Goal: Information Seeking & Learning: Learn about a topic

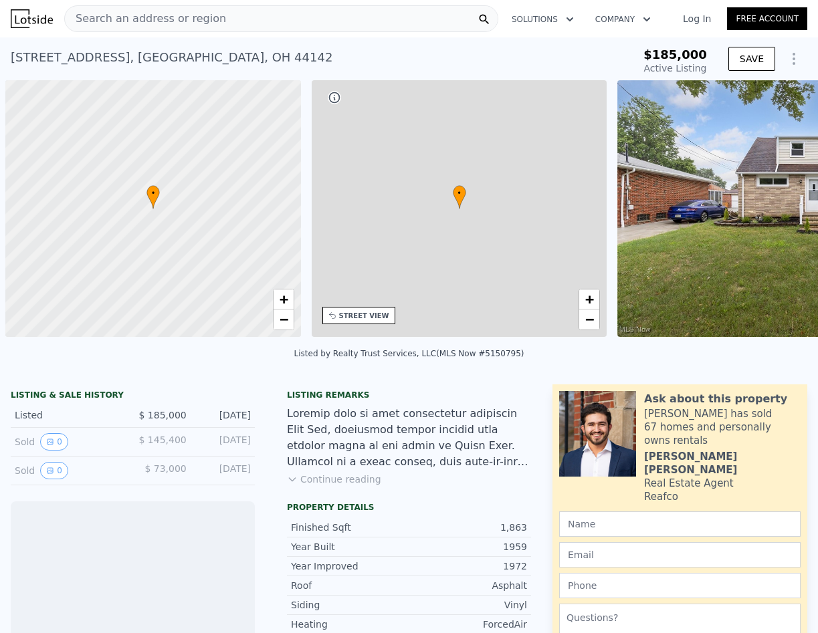
scroll to position [0, 5]
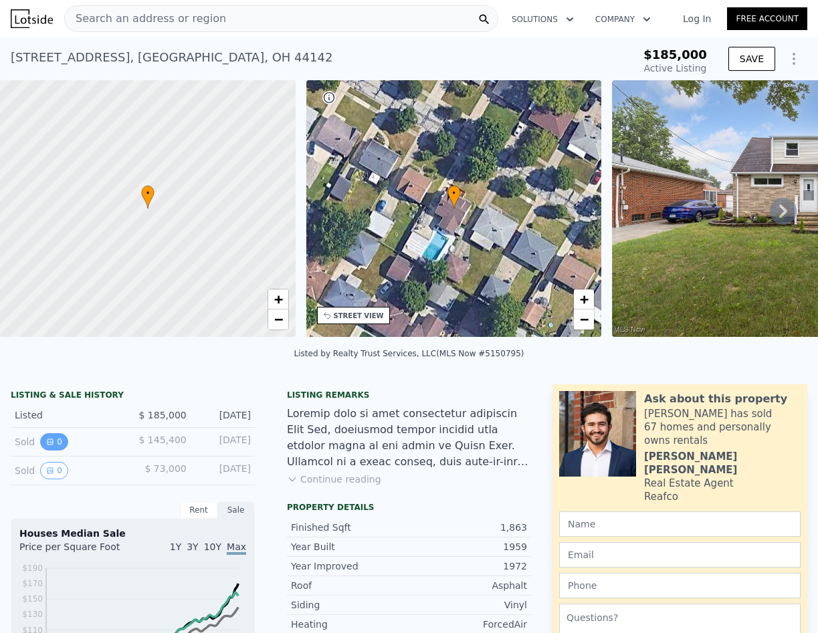
click at [56, 451] on button "0" at bounding box center [54, 441] width 28 height 17
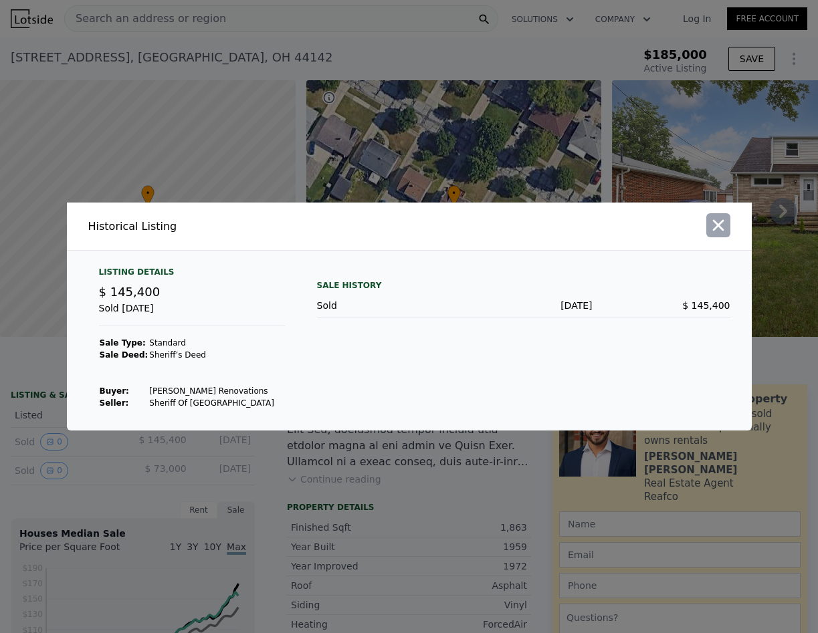
click at [722, 225] on icon "button" at bounding box center [718, 225] width 19 height 19
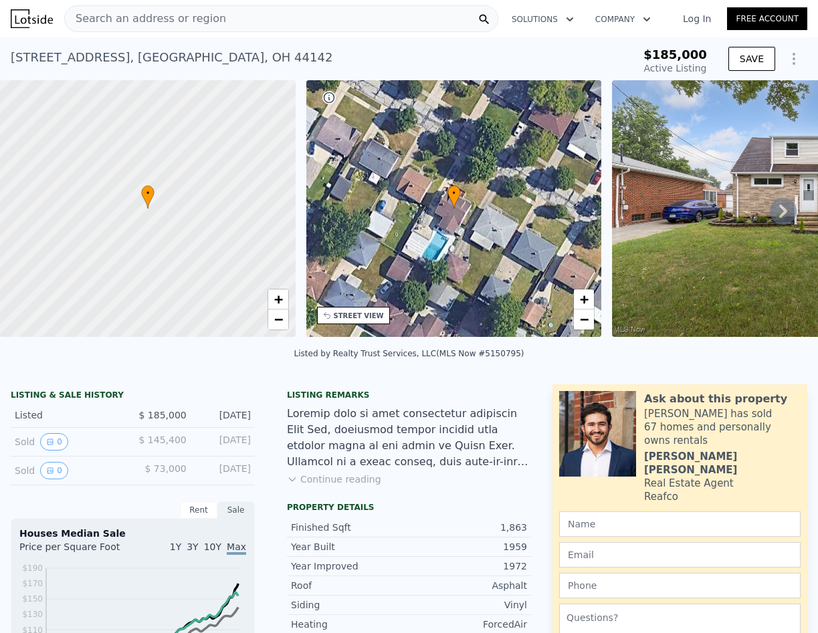
click at [340, 486] on button "Continue reading" at bounding box center [334, 479] width 94 height 13
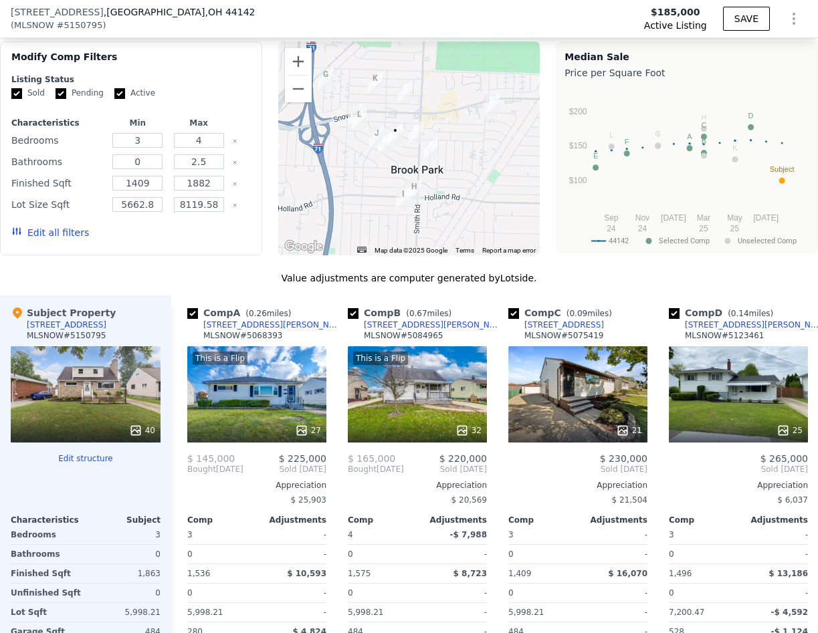
scroll to position [1534, 0]
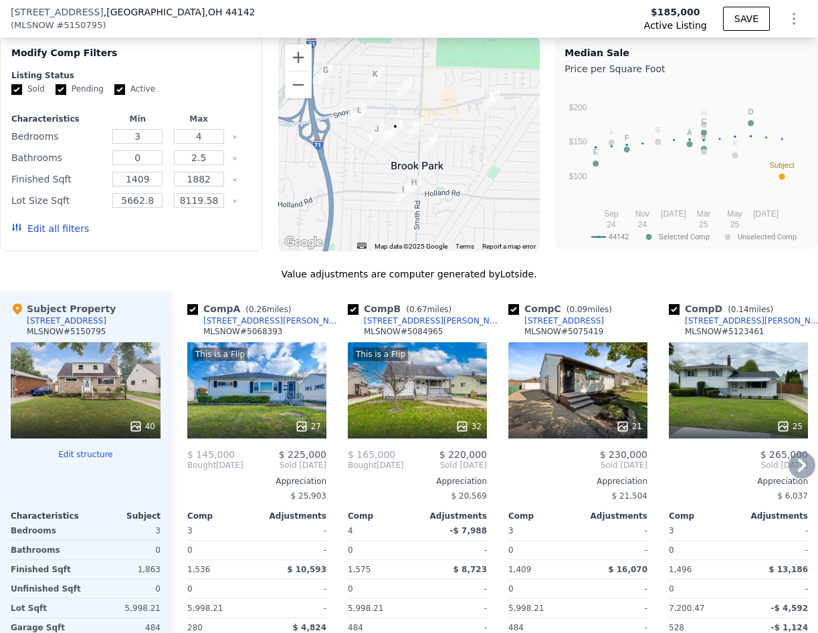
click at [257, 342] on div "This is a Flip 27" at bounding box center [256, 390] width 139 height 96
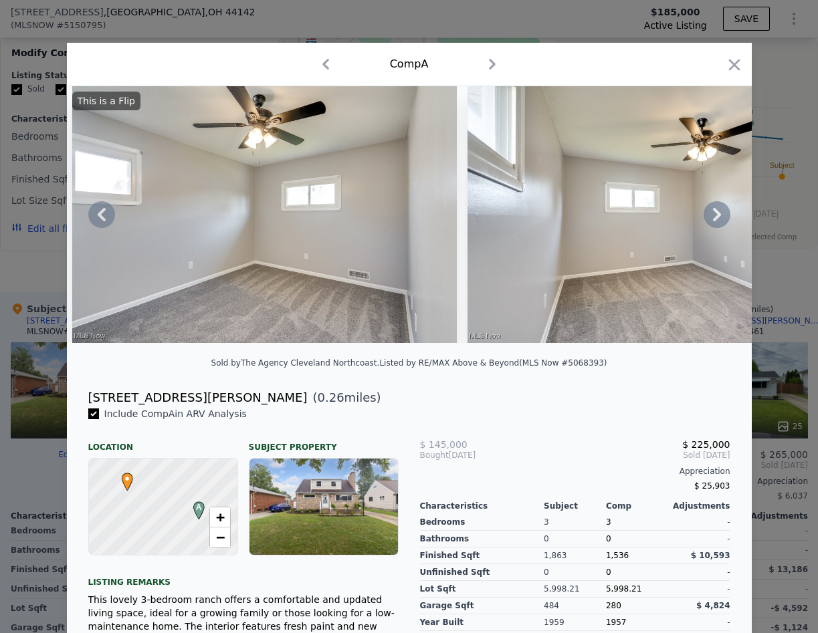
click at [708, 217] on icon at bounding box center [717, 214] width 27 height 27
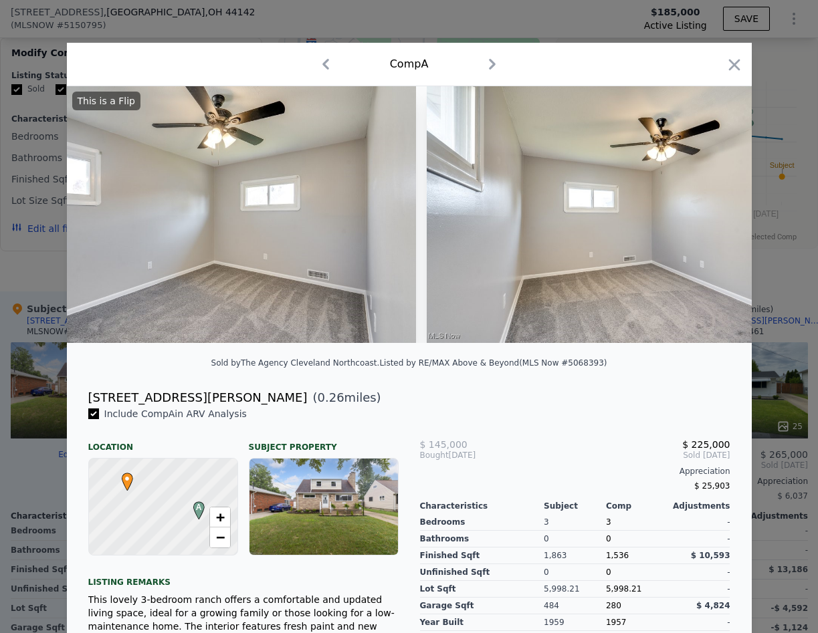
click at [708, 217] on img at bounding box center [619, 214] width 385 height 257
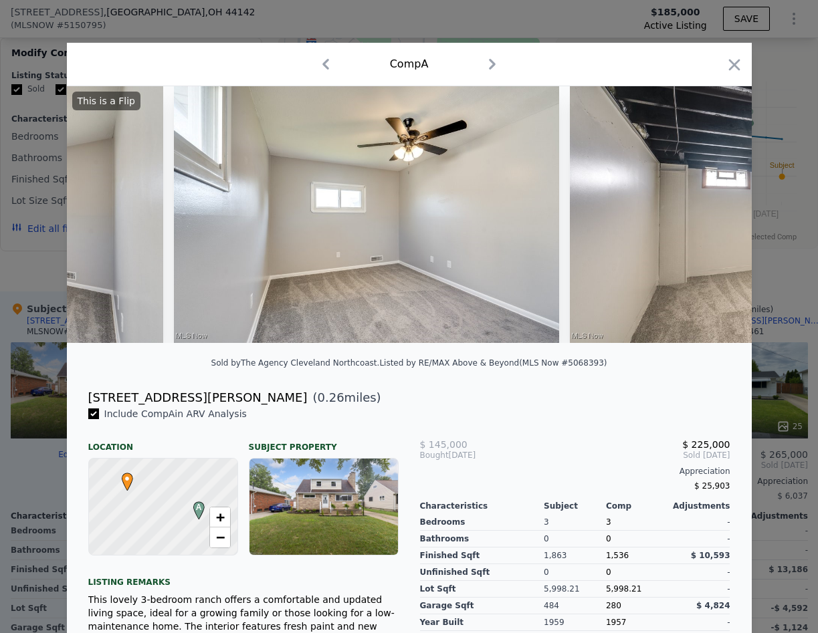
click at [708, 217] on img at bounding box center [762, 214] width 385 height 257
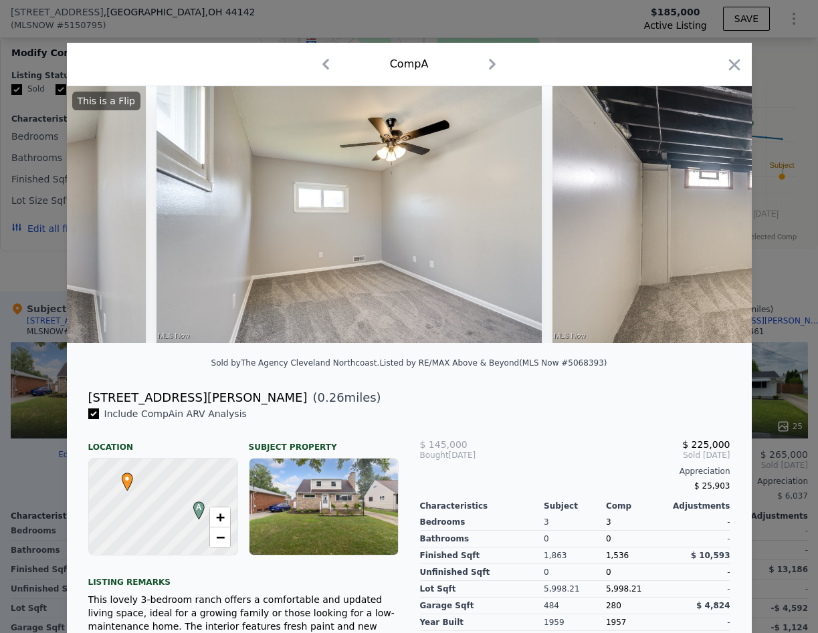
scroll to position [0, 5857]
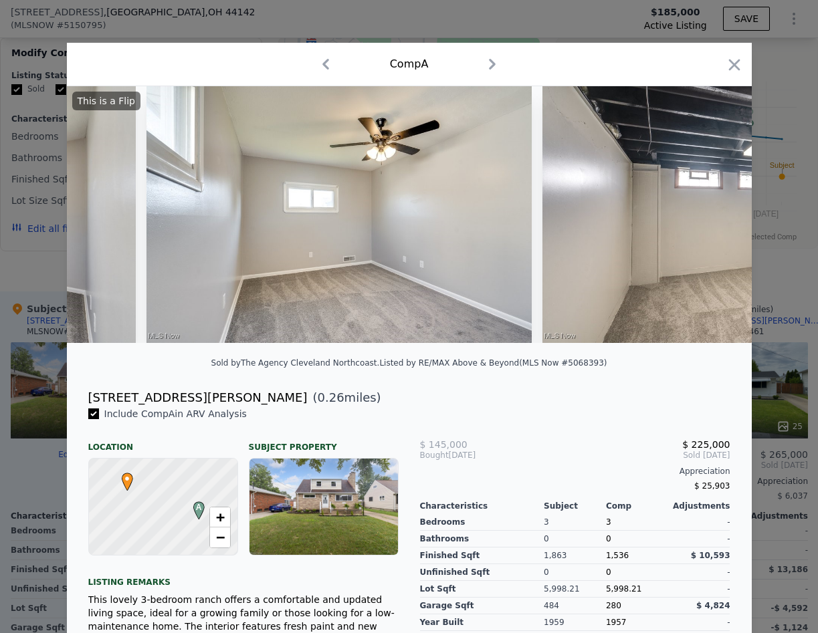
click at [708, 217] on img at bounding box center [734, 214] width 385 height 257
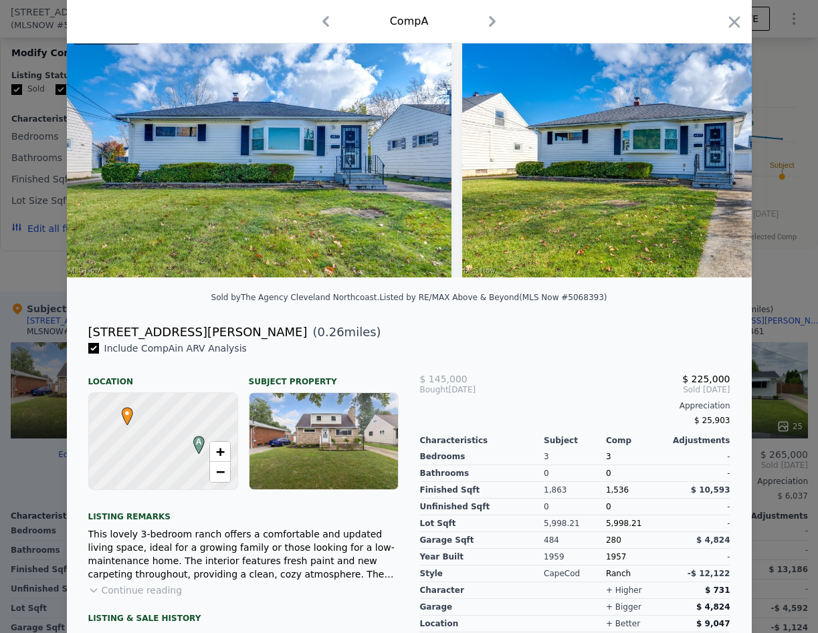
scroll to position [67, 0]
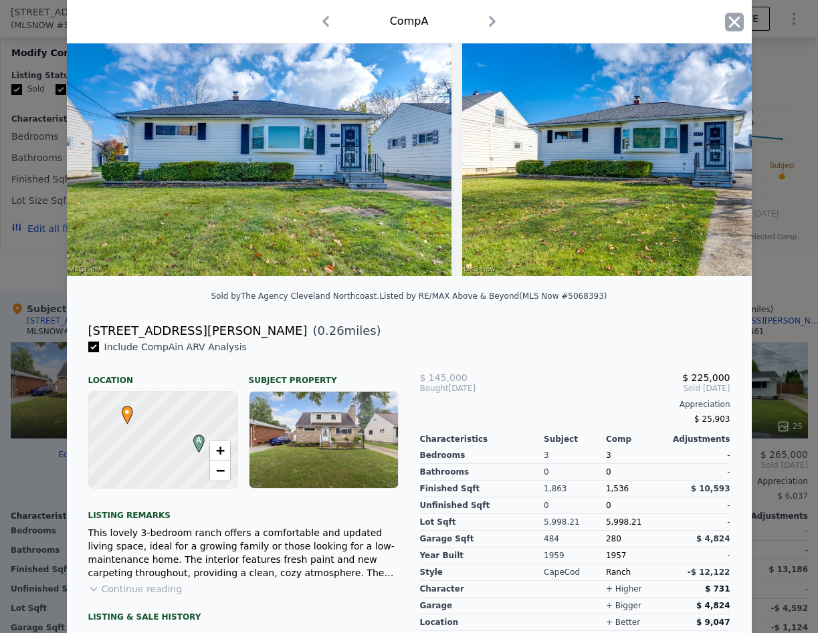
click at [725, 21] on icon "button" at bounding box center [734, 22] width 19 height 19
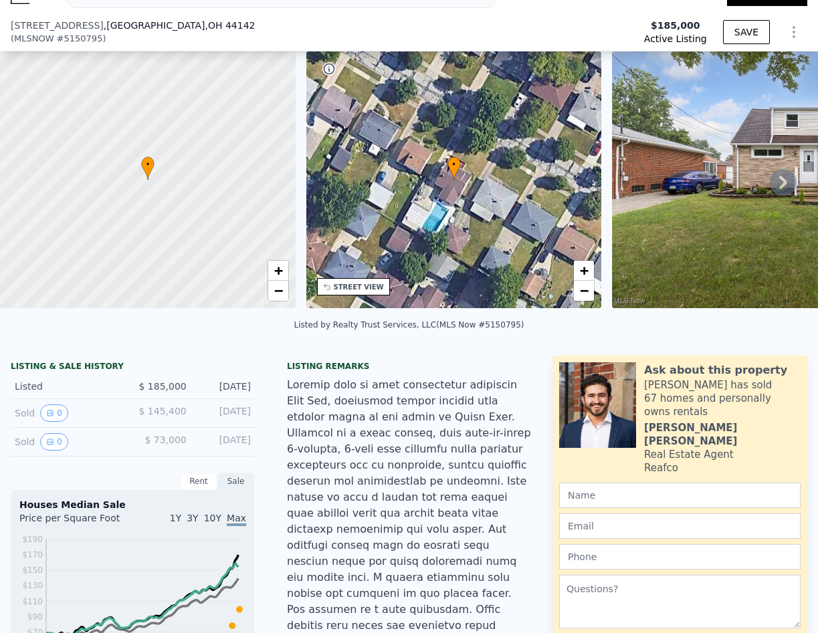
scroll to position [129, 0]
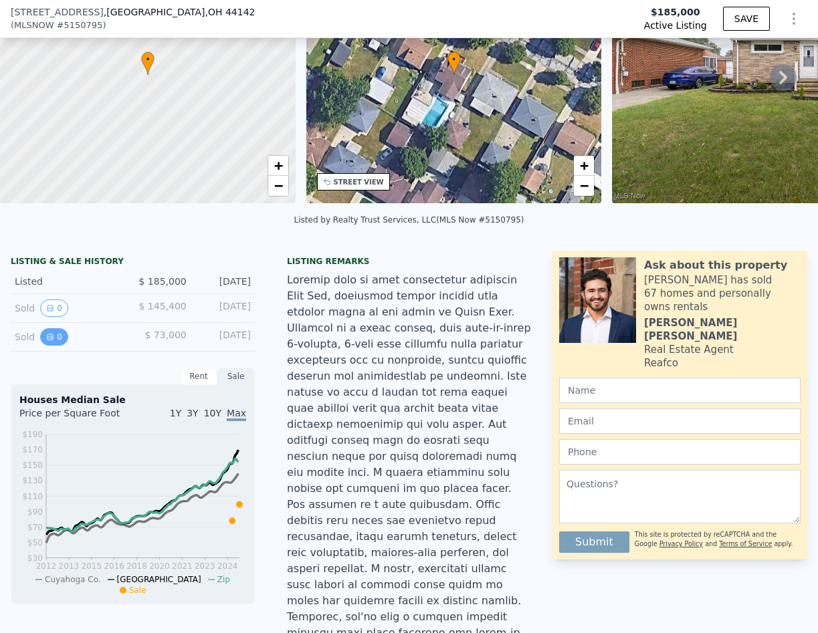
click at [58, 346] on button "0" at bounding box center [54, 336] width 28 height 17
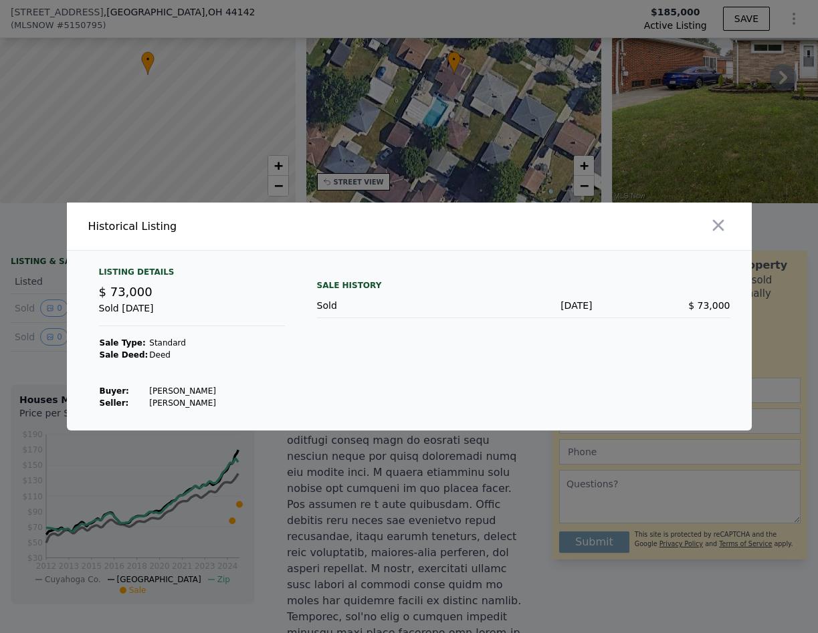
click at [173, 328] on div "Listing Details $ 73,000 Sold [DATE] Sale Type: Standard Sale Deed: [PERSON_NAM…" at bounding box center [191, 338] width 207 height 142
click at [716, 228] on icon "button" at bounding box center [717, 225] width 11 height 11
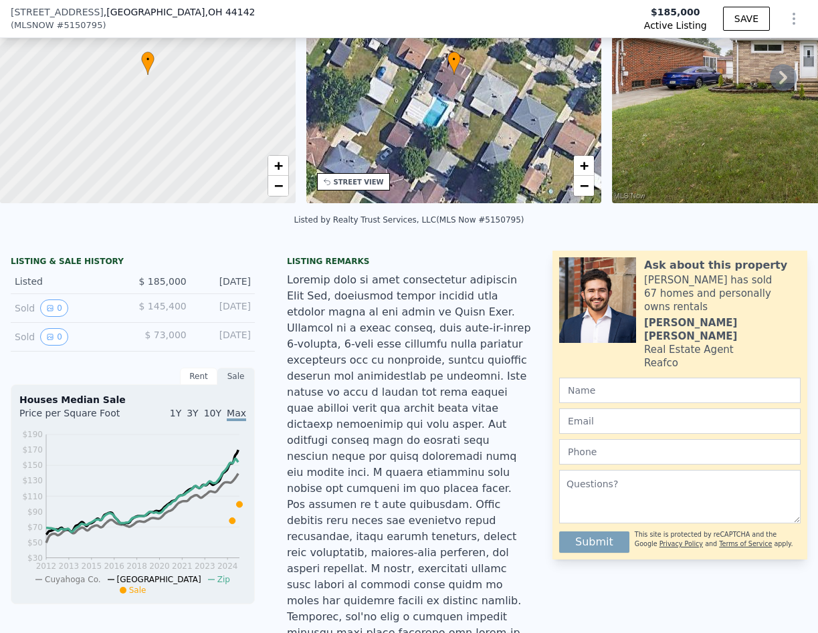
click at [185, 383] on div "Rent" at bounding box center [198, 376] width 37 height 17
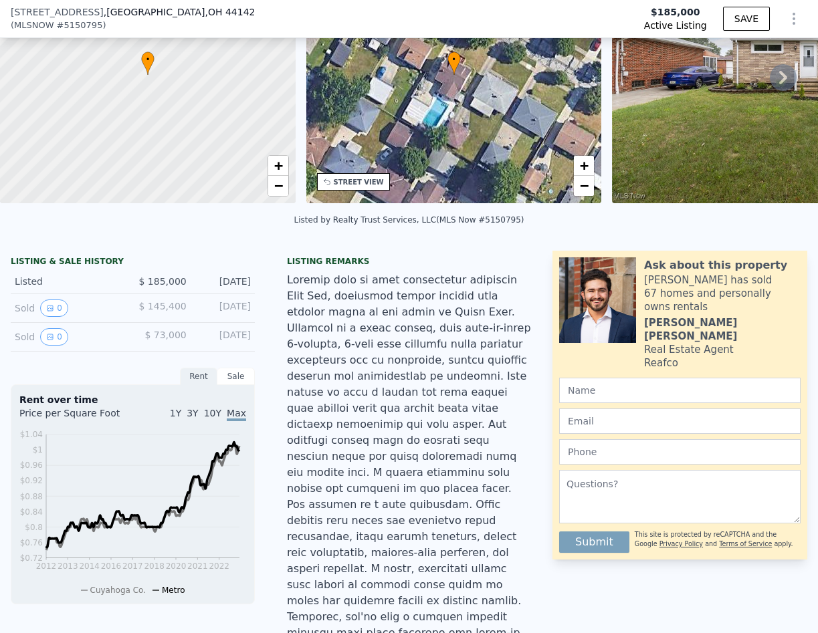
click at [224, 385] on div "Sale" at bounding box center [235, 376] width 37 height 17
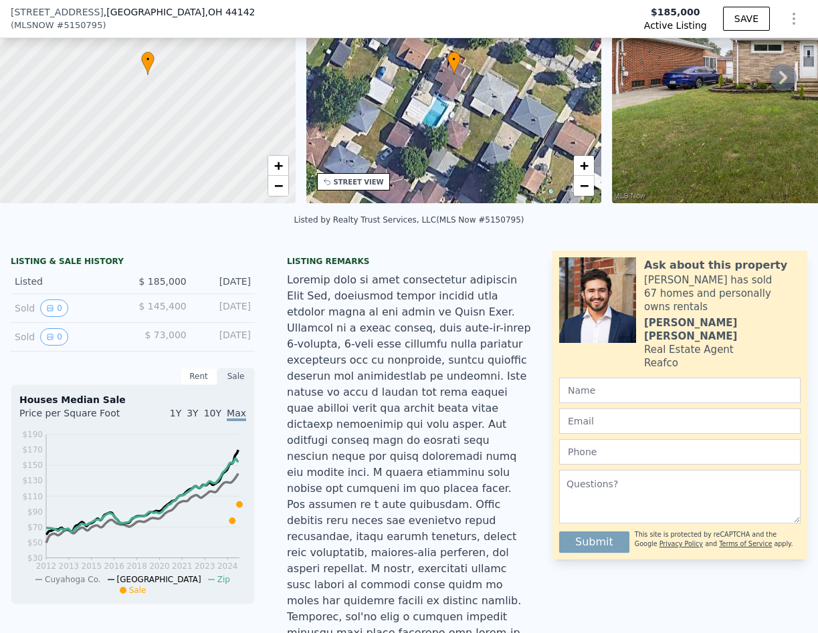
click at [196, 385] on div "Rent" at bounding box center [198, 376] width 37 height 17
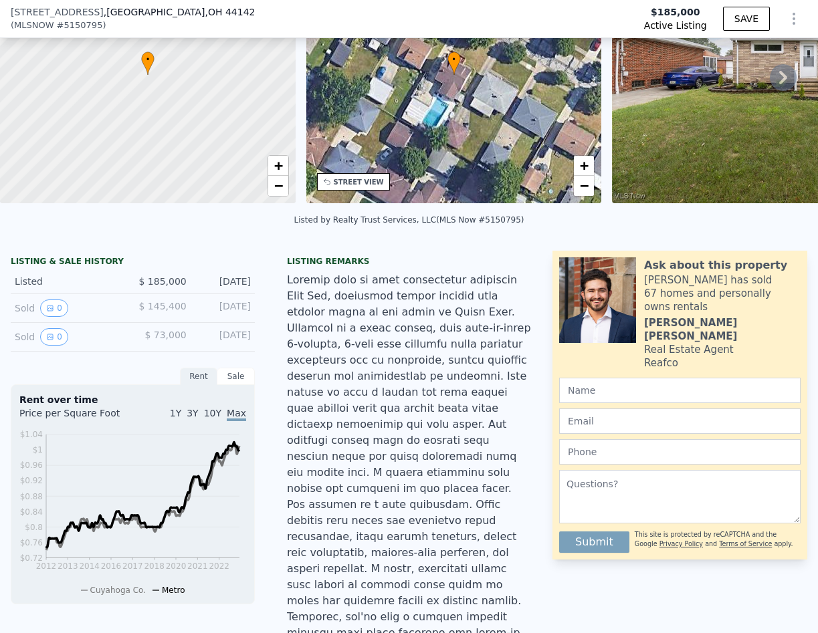
click at [229, 385] on div "Sale" at bounding box center [235, 376] width 37 height 17
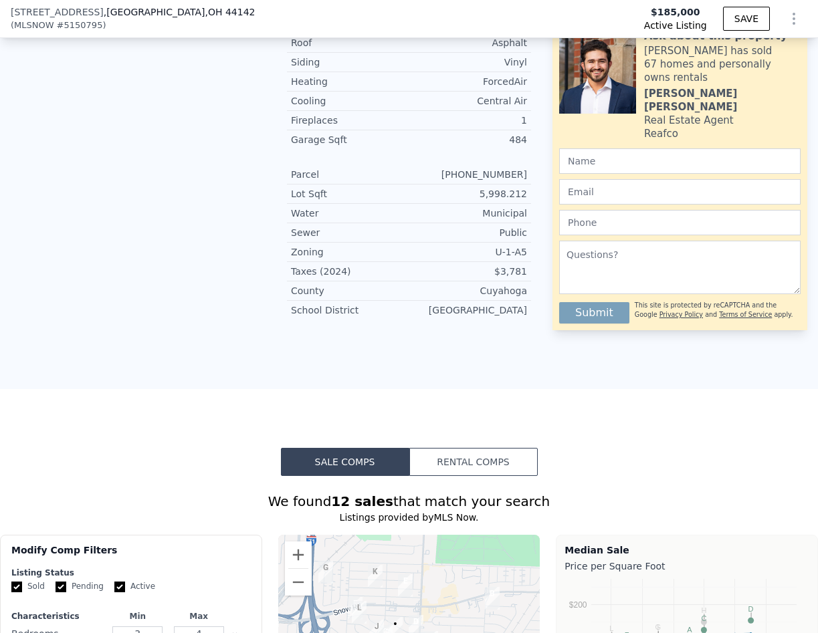
scroll to position [1066, 0]
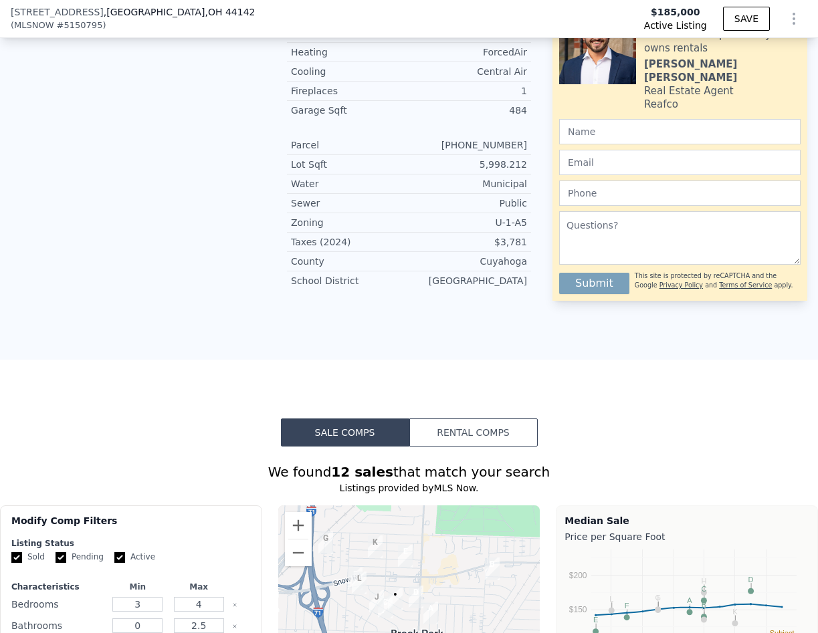
click at [425, 419] on button "Rental Comps" at bounding box center [473, 433] width 128 height 28
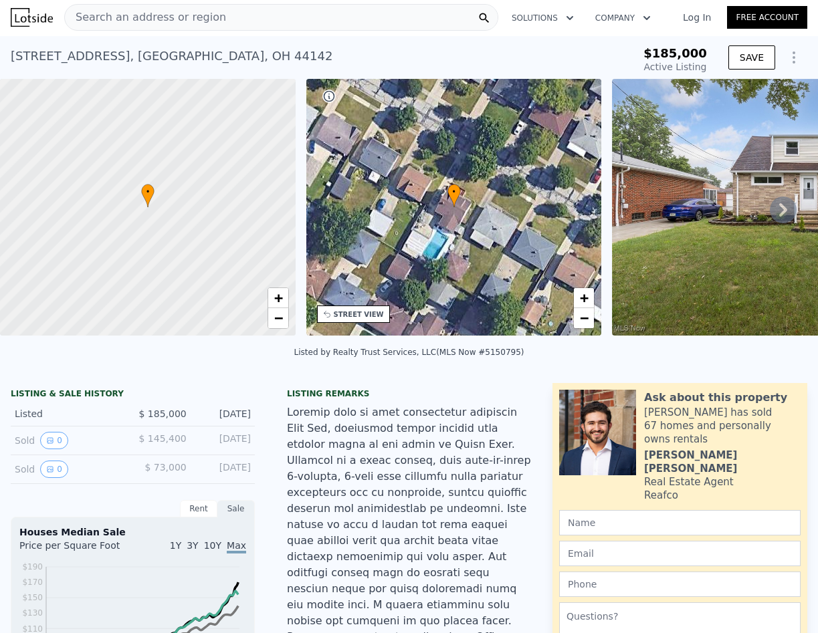
scroll to position [0, 0]
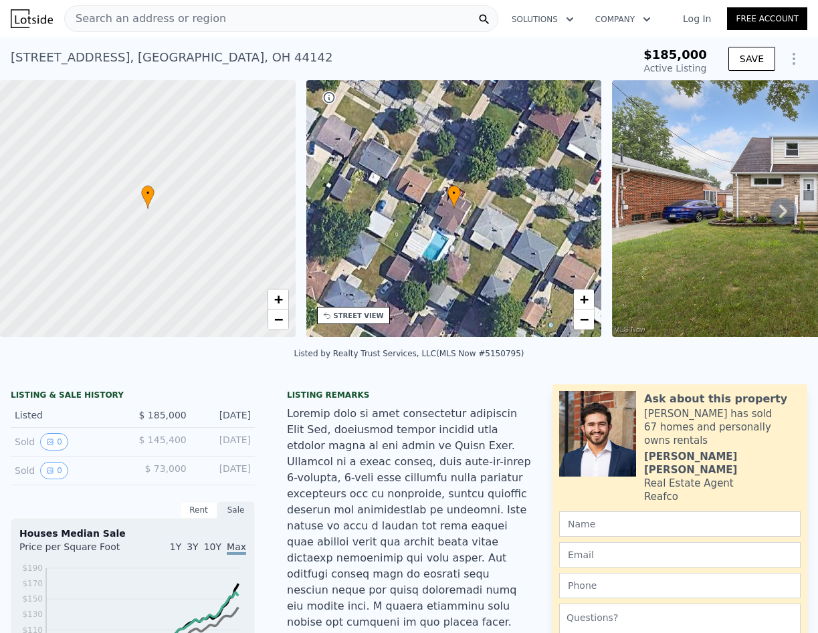
click at [770, 219] on icon at bounding box center [783, 211] width 27 height 27
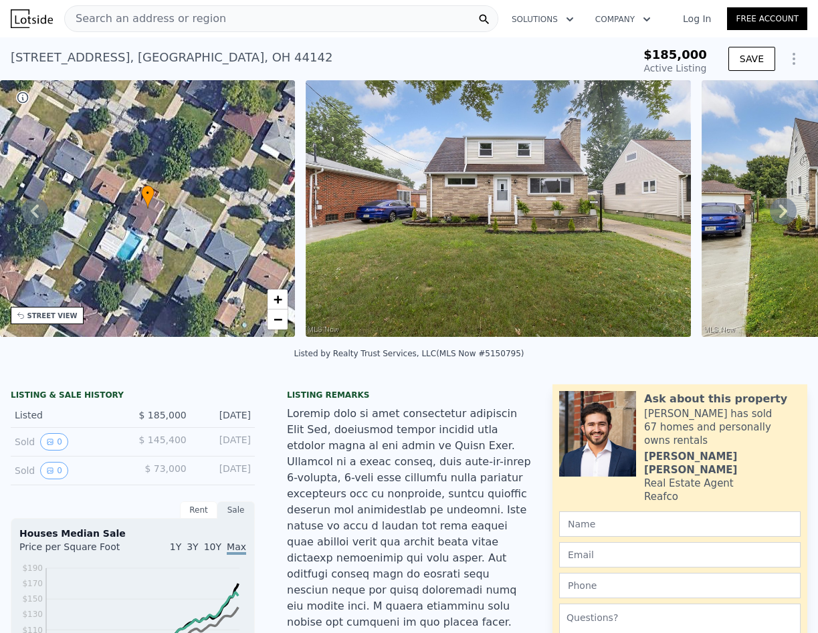
click at [770, 219] on icon at bounding box center [783, 211] width 27 height 27
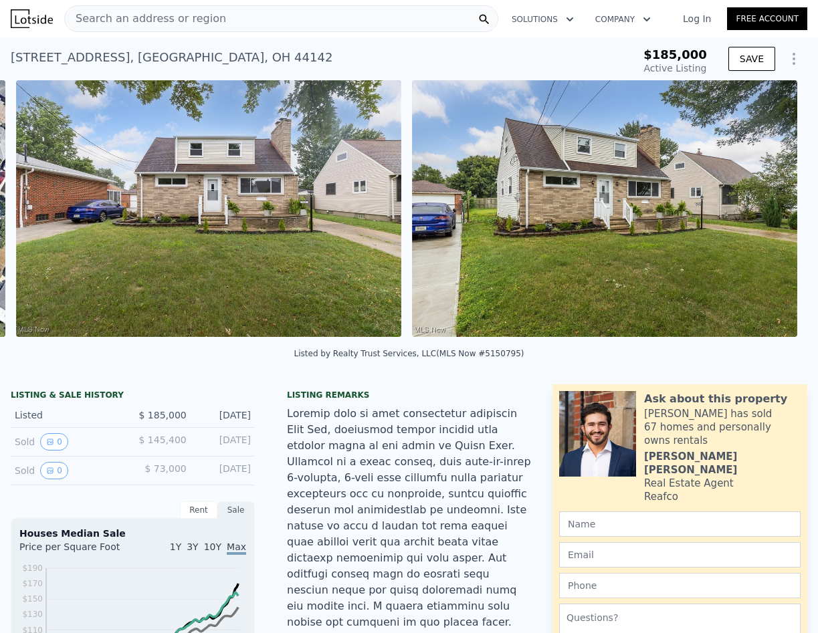
scroll to position [0, 612]
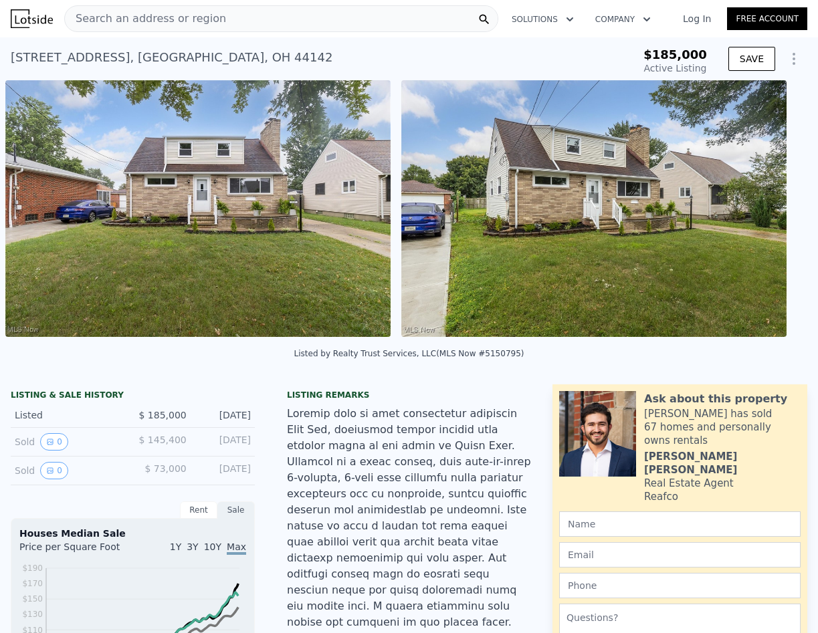
click at [764, 219] on img at bounding box center [593, 208] width 385 height 257
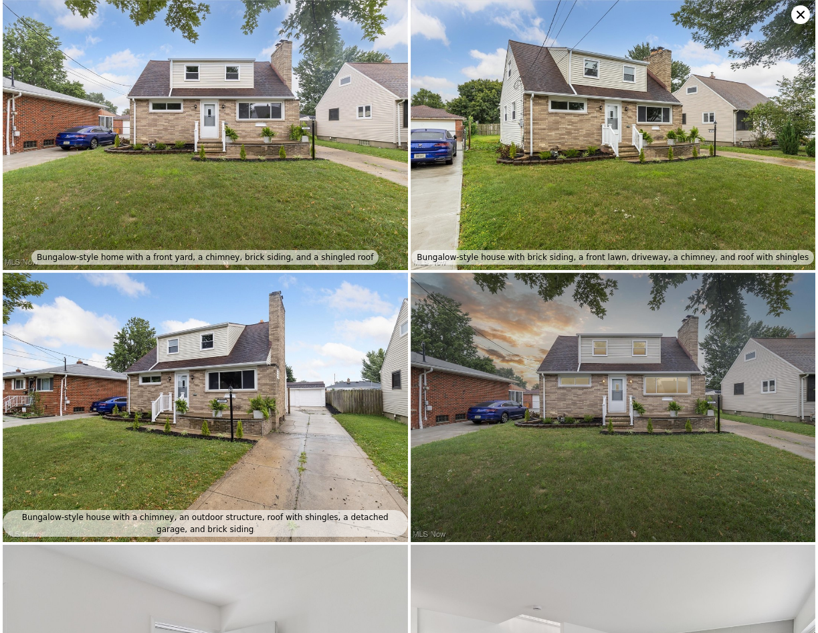
click at [764, 219] on img at bounding box center [613, 135] width 405 height 270
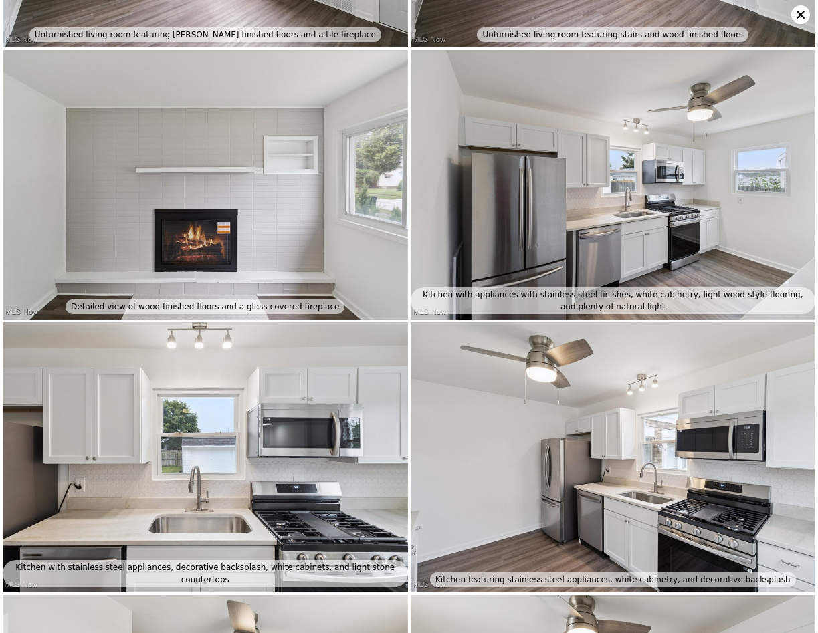
scroll to position [1078, 0]
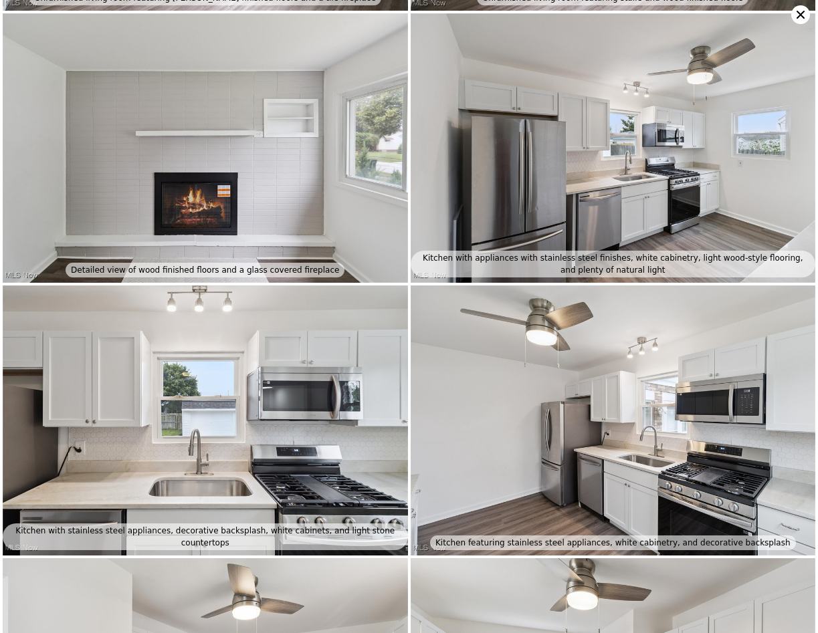
click at [196, 142] on img at bounding box center [205, 148] width 405 height 270
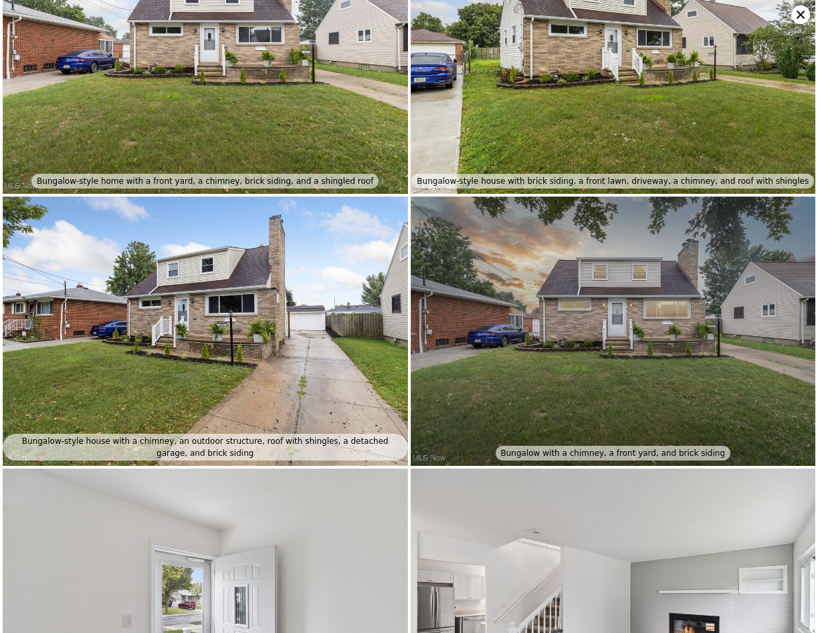
scroll to position [0, 0]
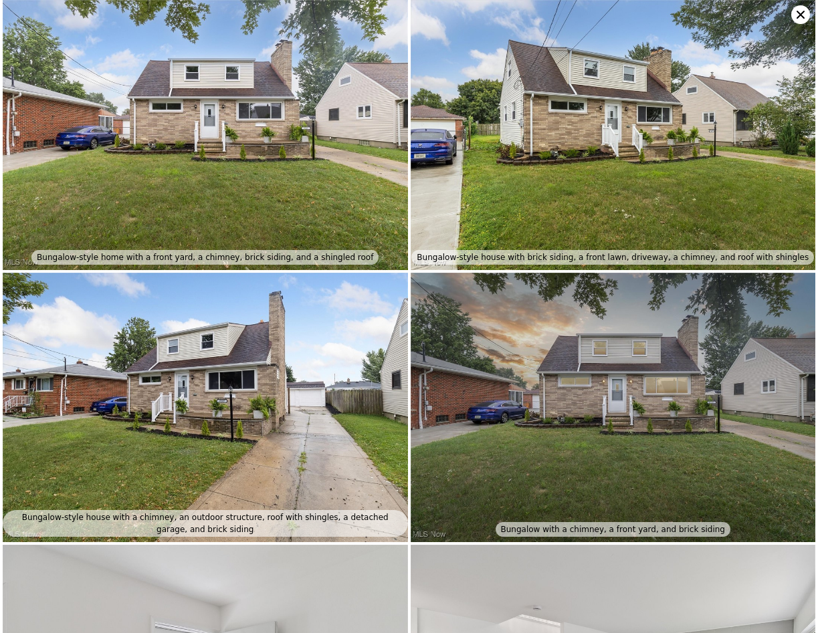
click at [794, 21] on icon at bounding box center [800, 14] width 19 height 19
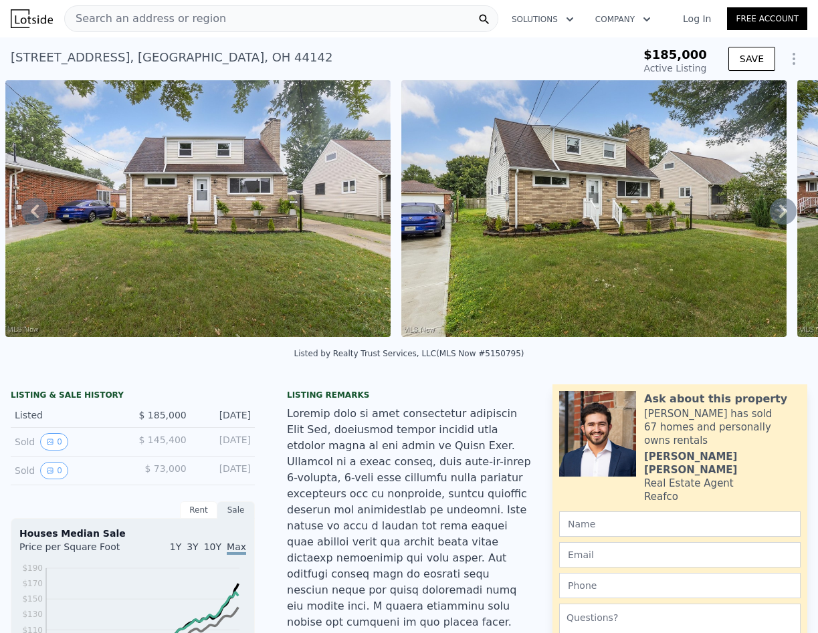
click at [217, 553] on span "10Y" at bounding box center [212, 547] width 17 height 11
click at [789, 59] on icon "Show Options" at bounding box center [794, 59] width 16 height 16
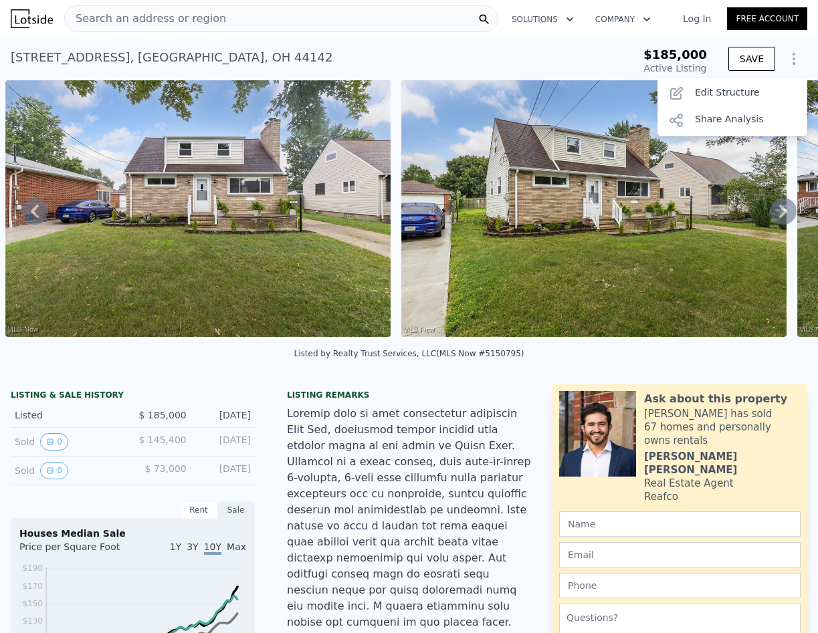
click at [173, 27] on div "Search an address or region" at bounding box center [145, 18] width 161 height 25
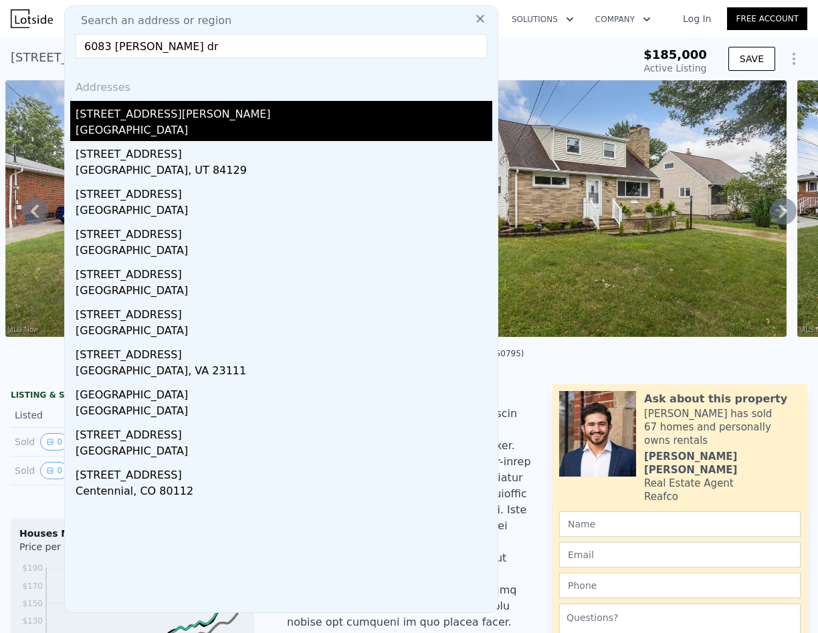
type input "6083 [PERSON_NAME] dr"
click at [166, 128] on div "[GEOGRAPHIC_DATA]" at bounding box center [284, 131] width 417 height 19
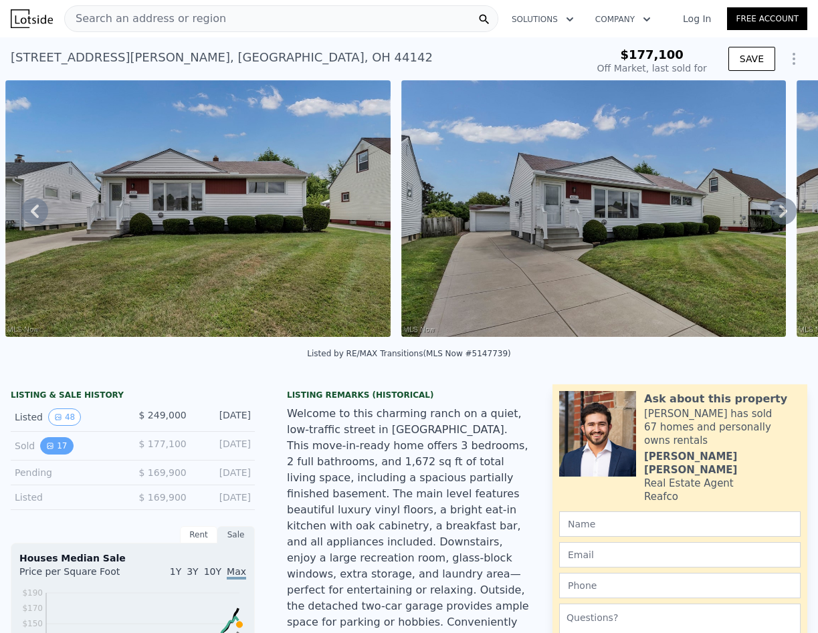
click at [53, 450] on icon "View historical data" at bounding box center [50, 446] width 8 height 8
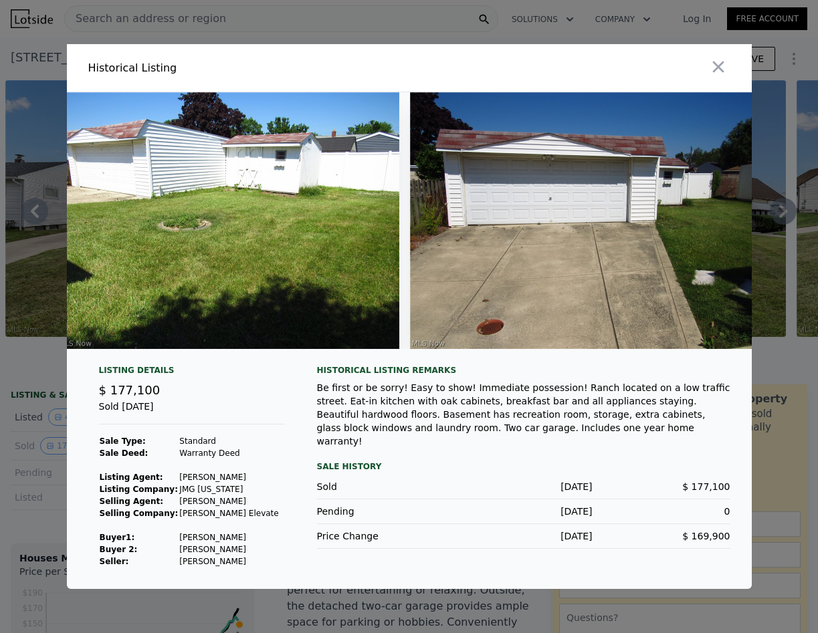
scroll to position [0, 5048]
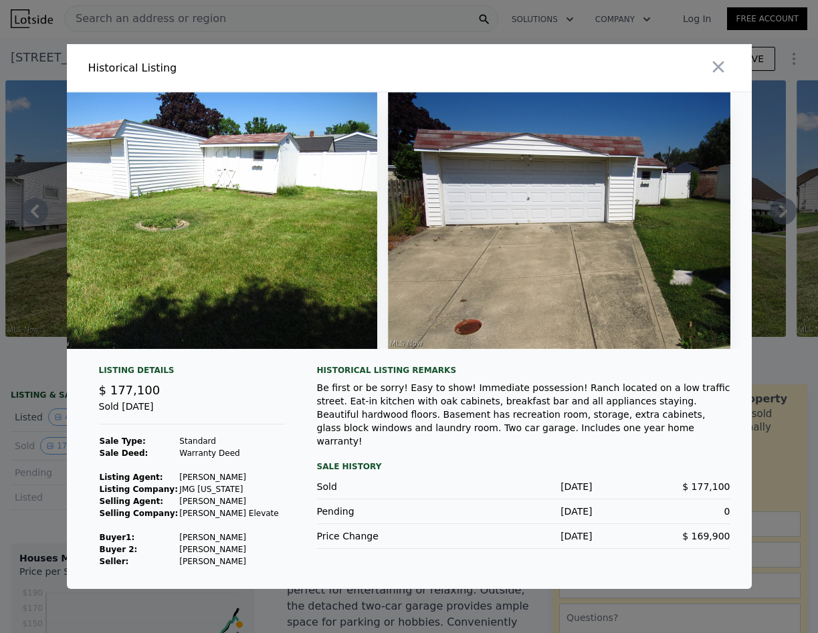
click at [732, 62] on div at bounding box center [583, 67] width 337 height 47
click at [728, 58] on button "button" at bounding box center [718, 67] width 24 height 24
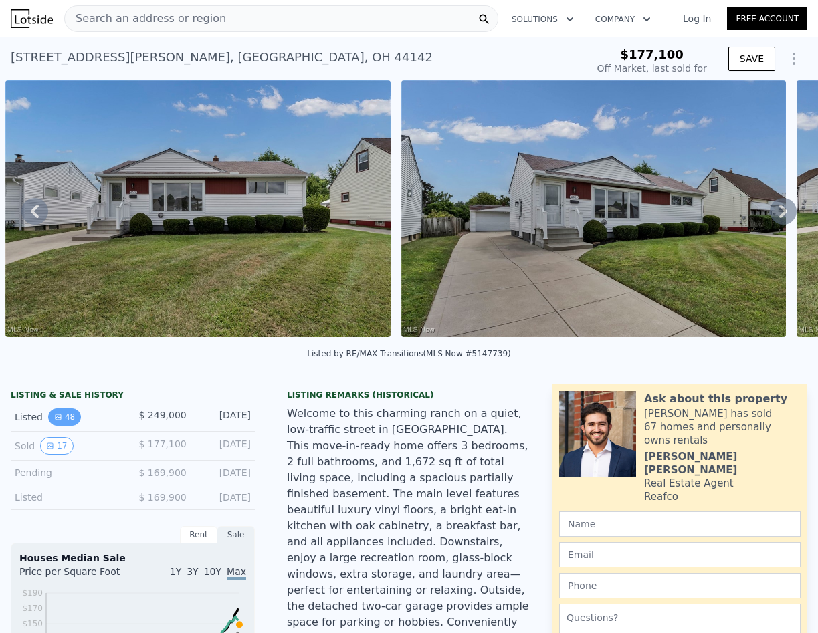
click at [74, 425] on button "48" at bounding box center [64, 417] width 33 height 17
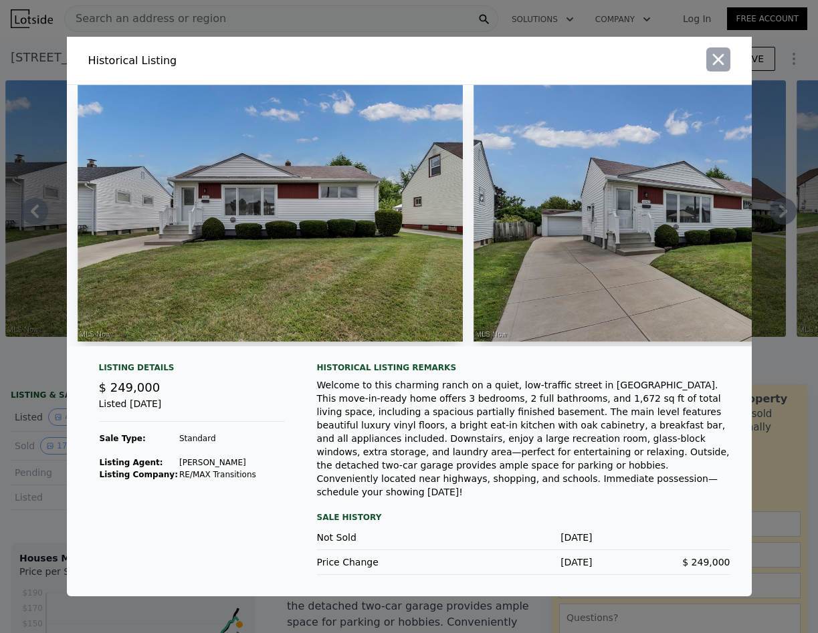
click at [714, 66] on icon "button" at bounding box center [717, 59] width 11 height 11
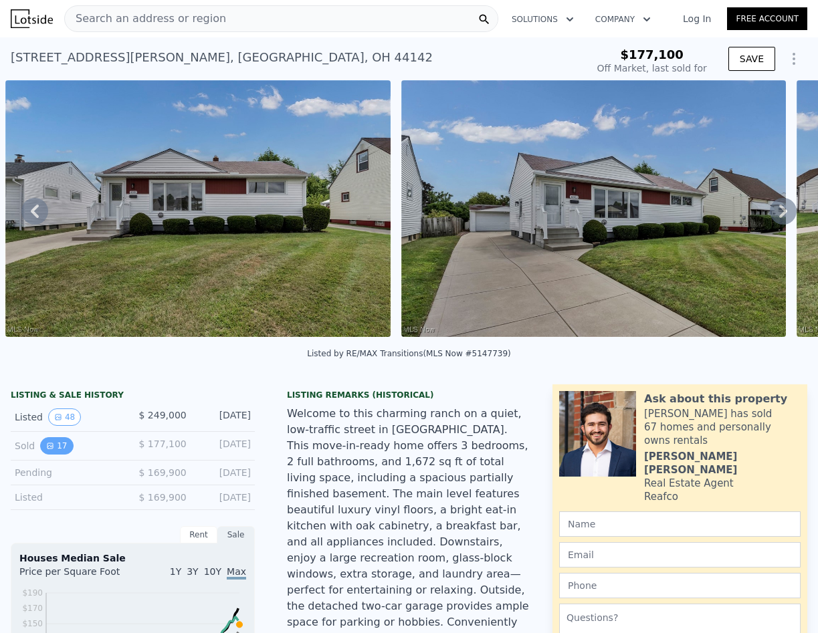
click at [62, 452] on button "17" at bounding box center [56, 445] width 33 height 17
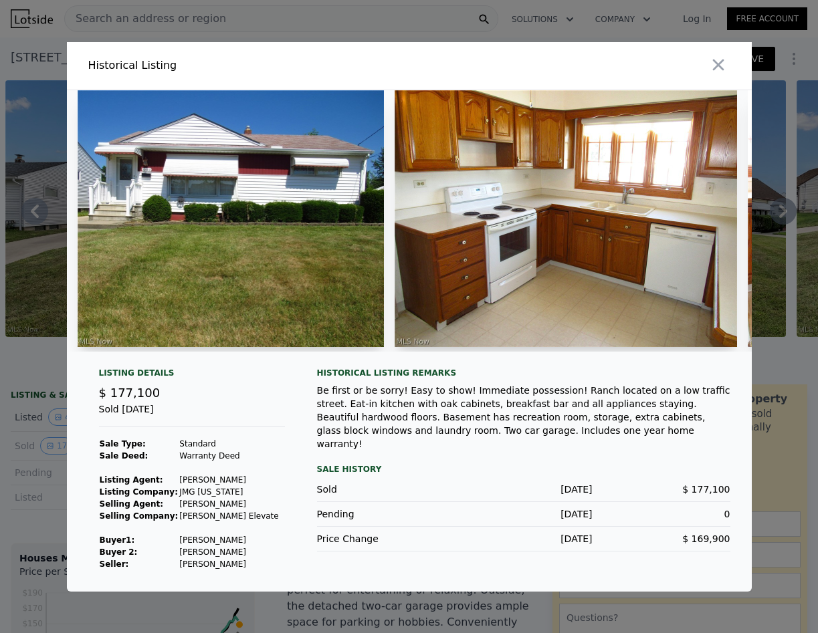
click at [721, 64] on icon "button" at bounding box center [718, 65] width 19 height 19
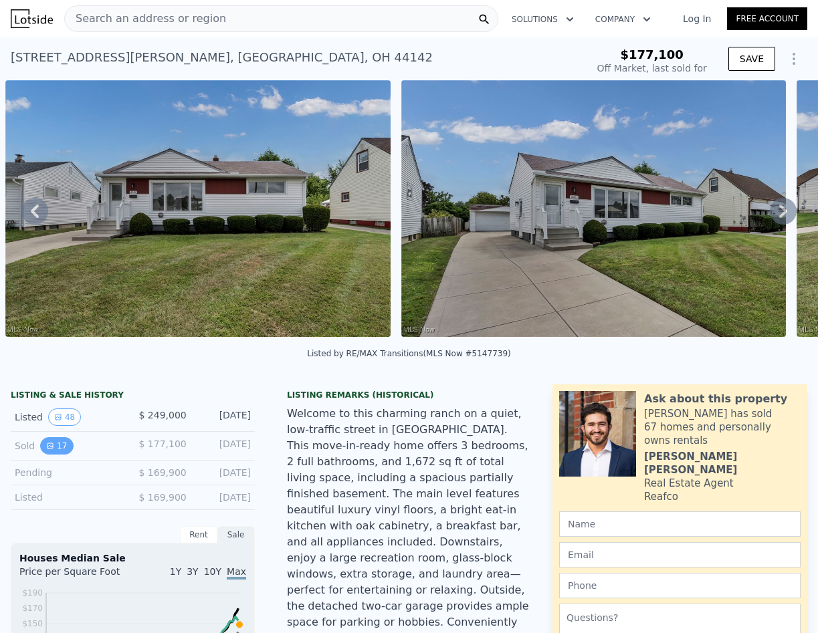
click at [43, 452] on button "17" at bounding box center [56, 445] width 33 height 17
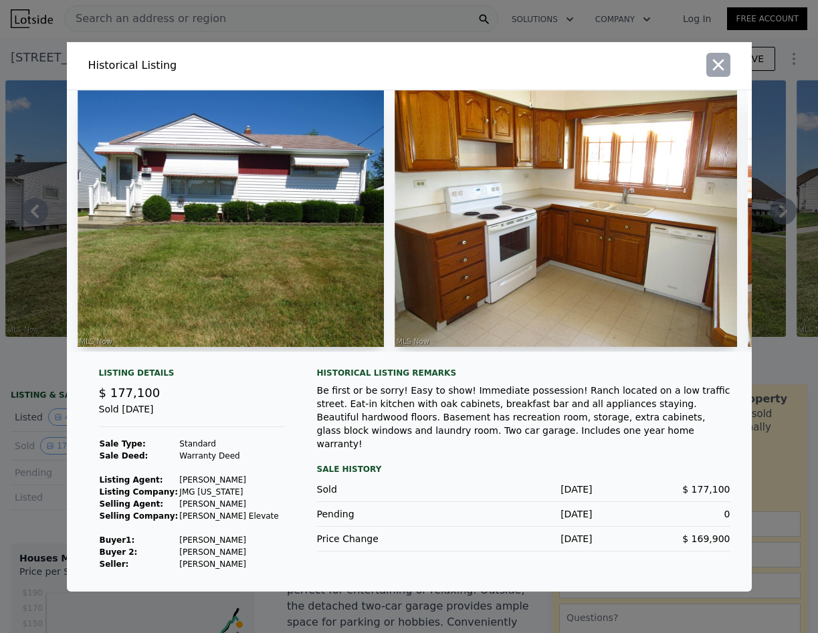
click at [723, 64] on icon "button" at bounding box center [717, 64] width 11 height 11
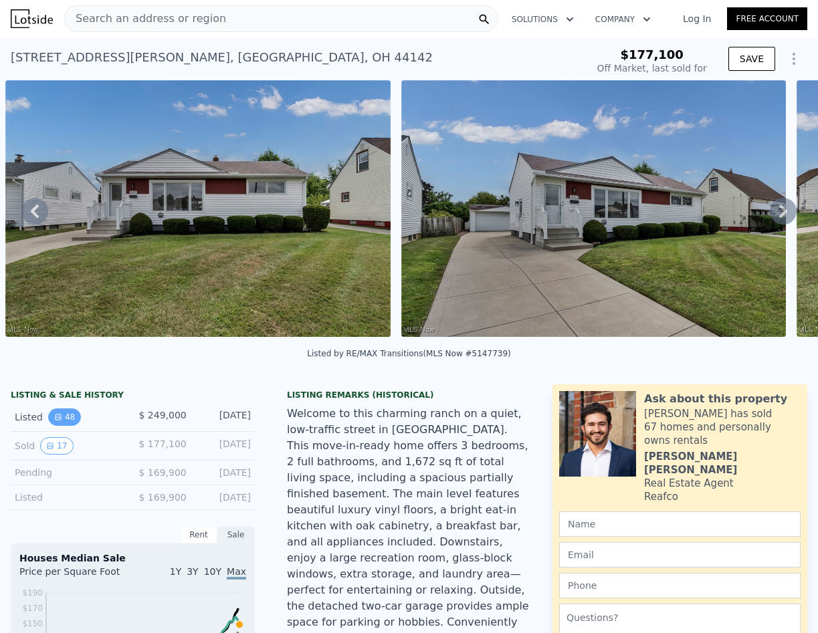
click at [65, 420] on button "48" at bounding box center [64, 417] width 33 height 17
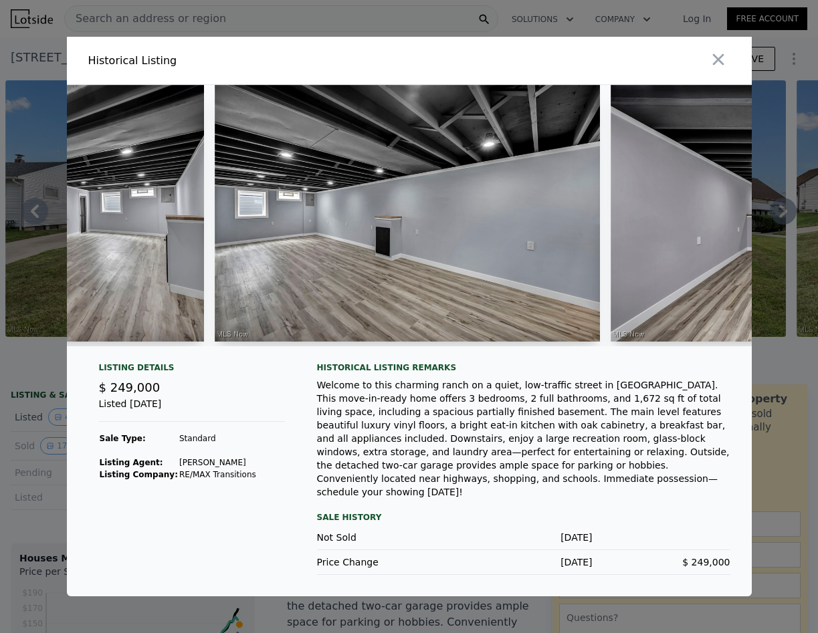
scroll to position [0, 10627]
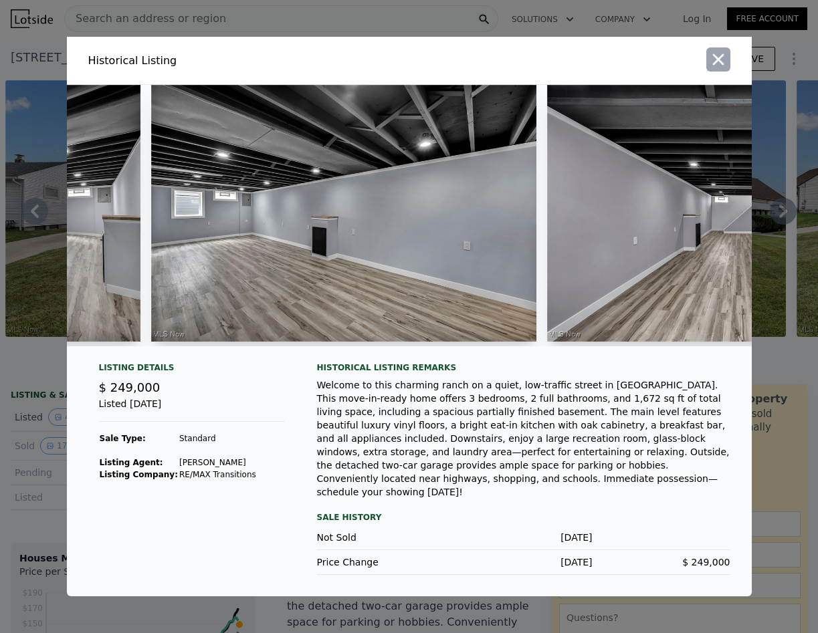
click at [726, 63] on icon "button" at bounding box center [718, 59] width 19 height 19
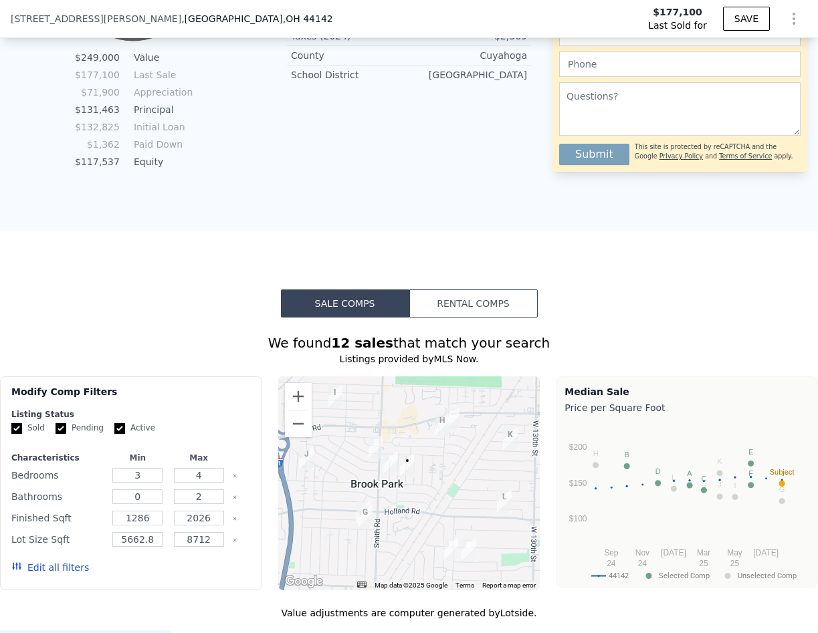
scroll to position [1066, 0]
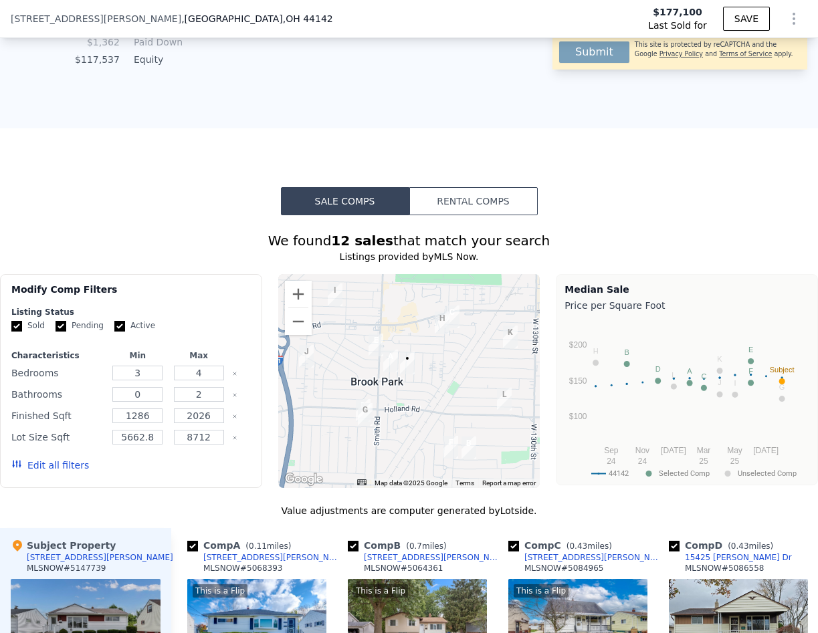
click at [431, 205] on button "Rental Comps" at bounding box center [473, 201] width 128 height 28
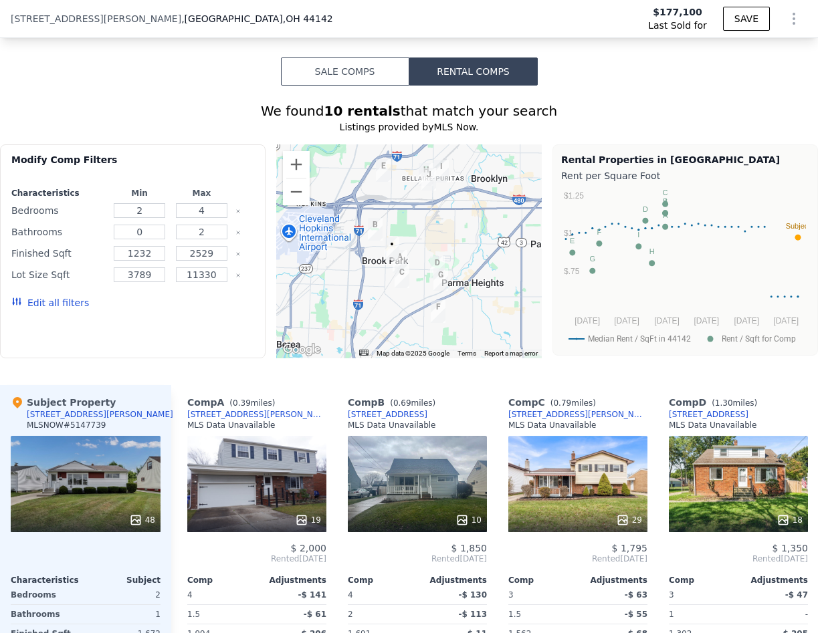
scroll to position [1199, 0]
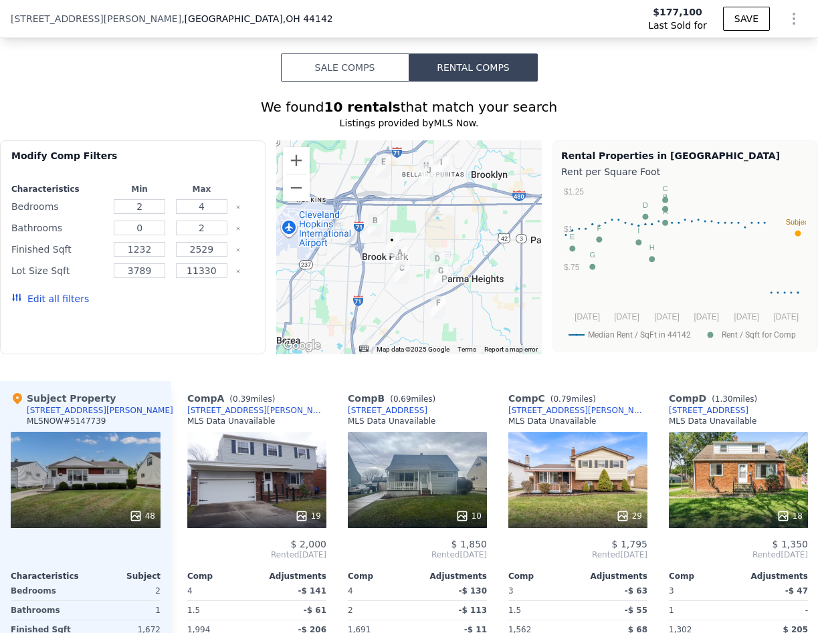
drag, startPoint x: 330, startPoint y: 76, endPoint x: 290, endPoint y: 104, distance: 49.2
click at [330, 76] on button "Sale Comps" at bounding box center [345, 68] width 128 height 28
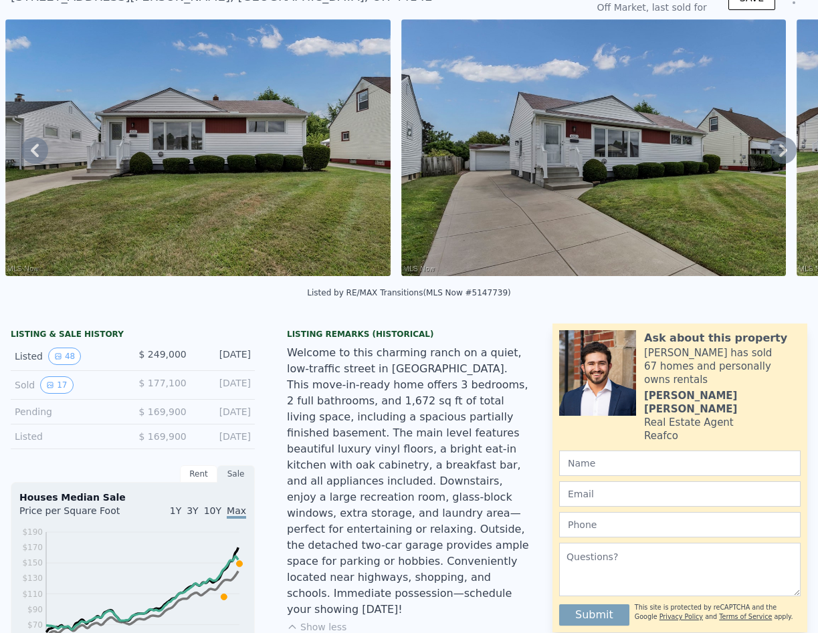
scroll to position [5, 0]
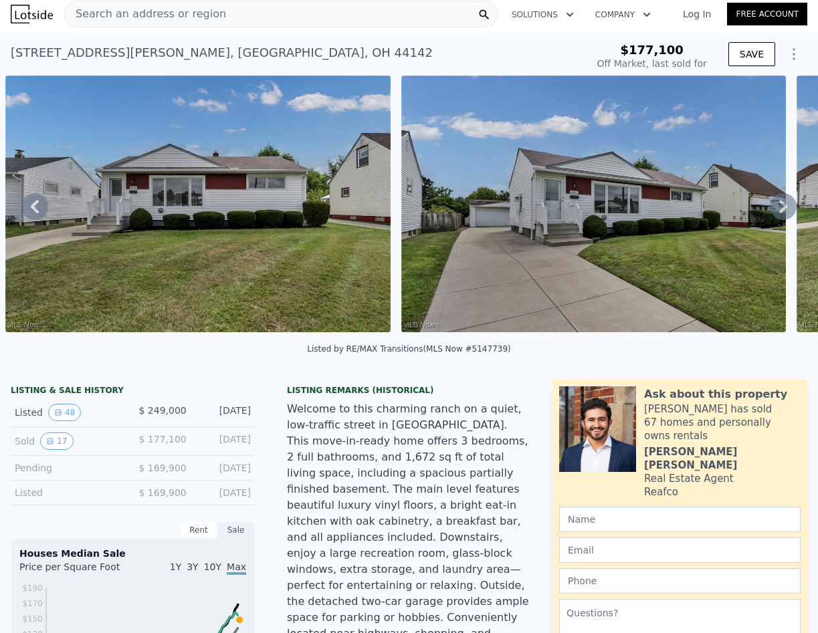
click at [124, 13] on span "Search an address or region" at bounding box center [145, 14] width 161 height 16
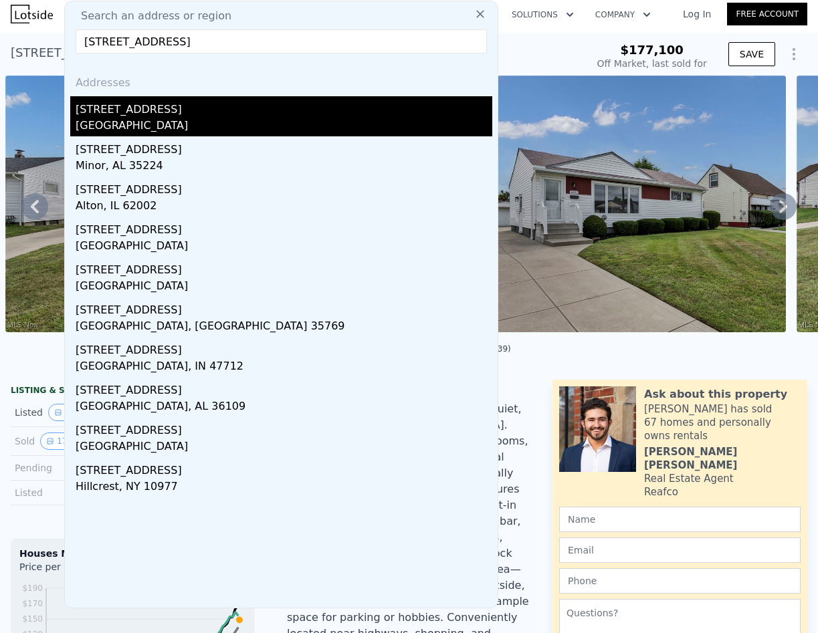
type input "[STREET_ADDRESS]"
click at [157, 113] on div "[STREET_ADDRESS]" at bounding box center [284, 106] width 417 height 21
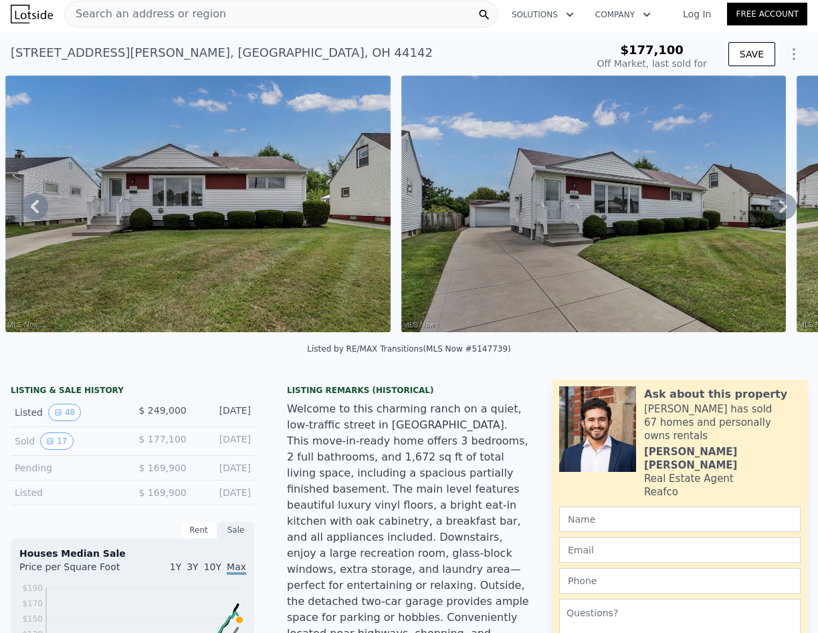
type input "$ 216,000"
type input "5"
type input "-$ 63,059"
type input "1344"
type input "2137"
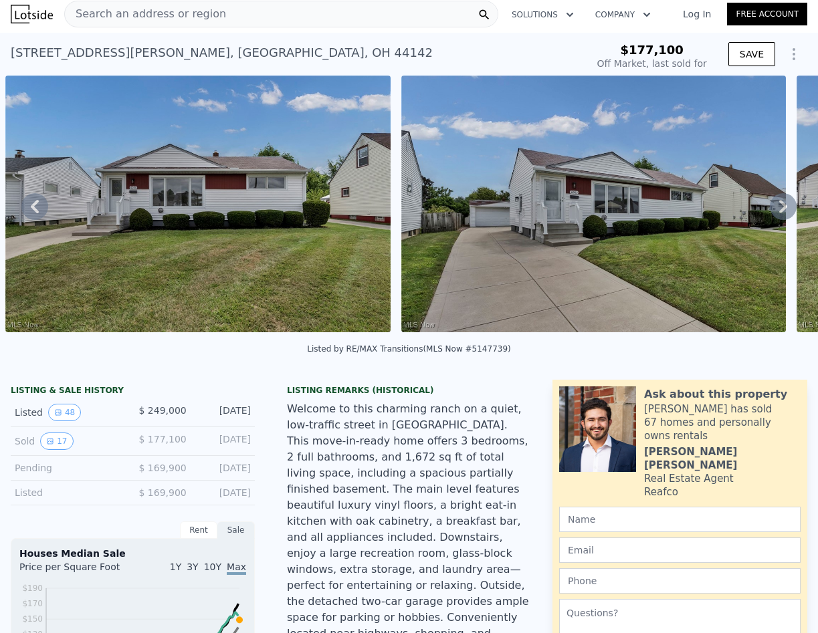
type input "3672.108"
type input "7601.219999999999"
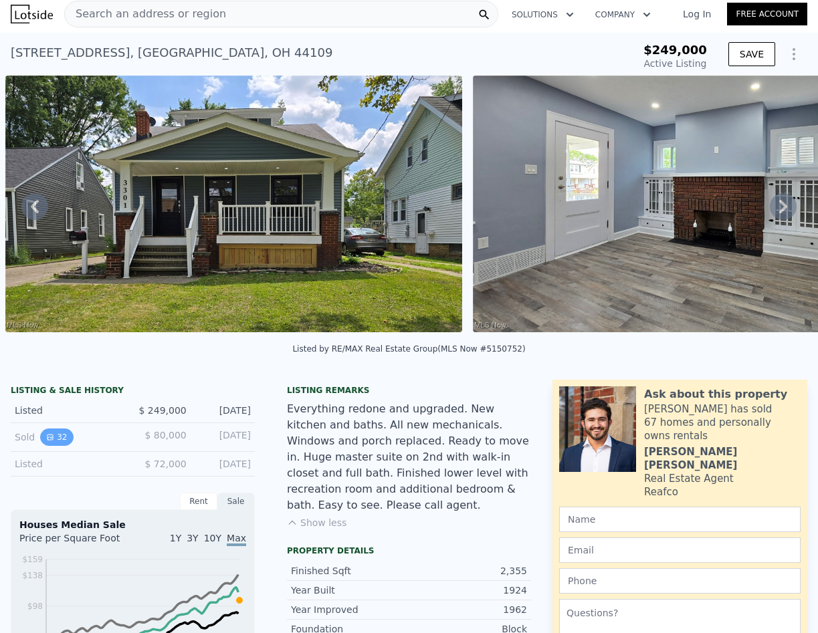
click at [55, 446] on button "32" at bounding box center [56, 437] width 33 height 17
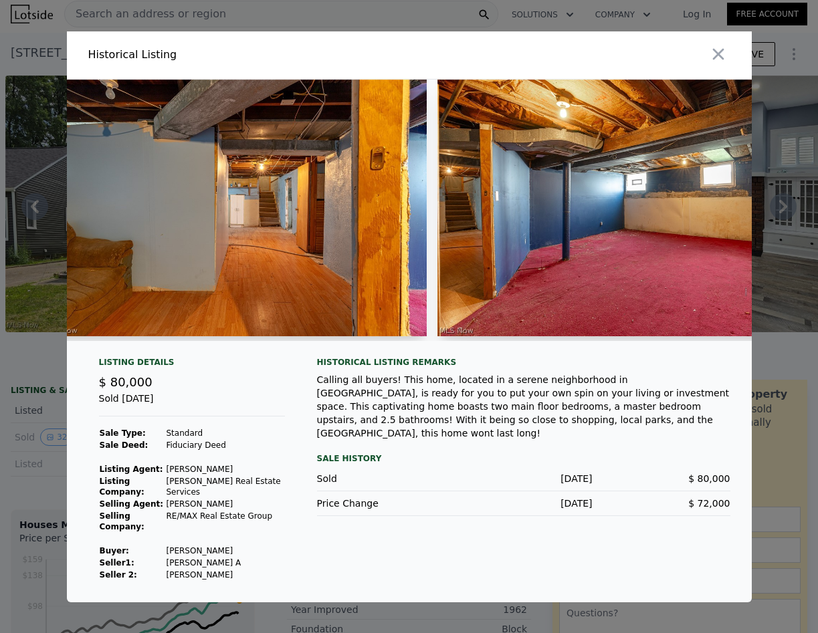
scroll to position [0, 9293]
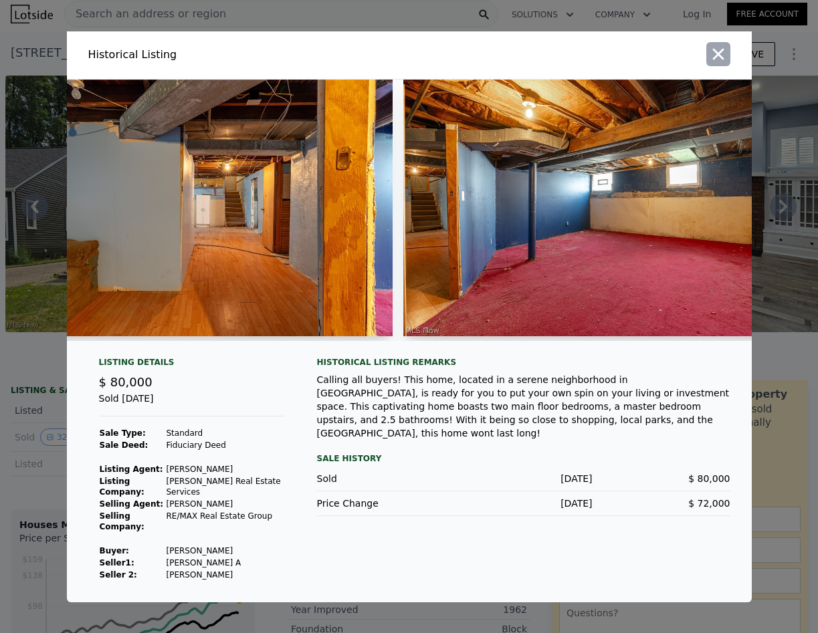
click at [728, 57] on button "button" at bounding box center [718, 54] width 24 height 24
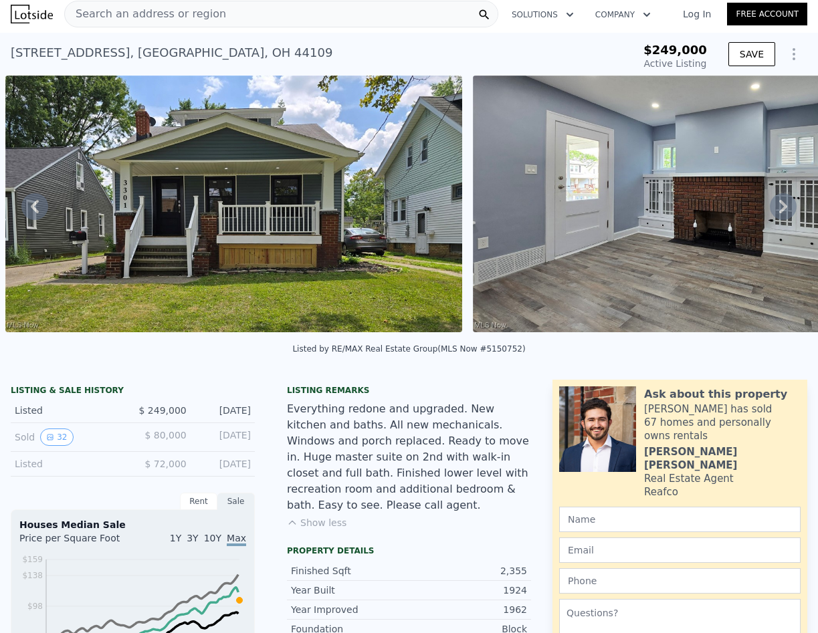
scroll to position [0, 0]
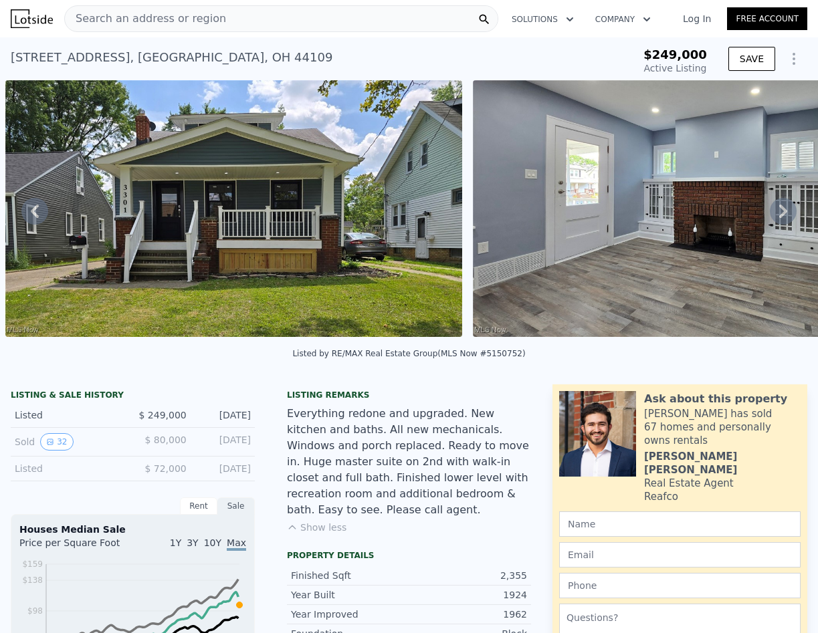
click at [35, 422] on div "Listed" at bounding box center [69, 415] width 108 height 13
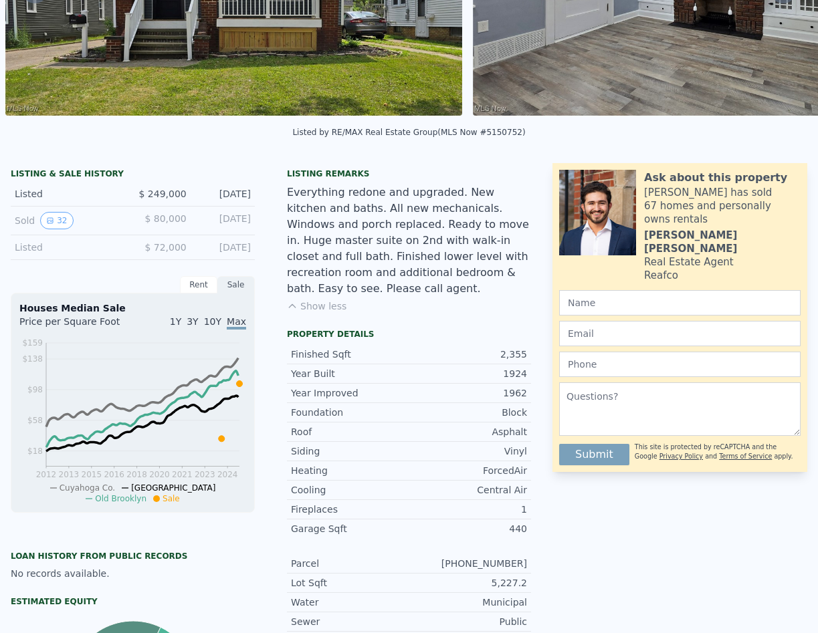
scroll to position [5, 0]
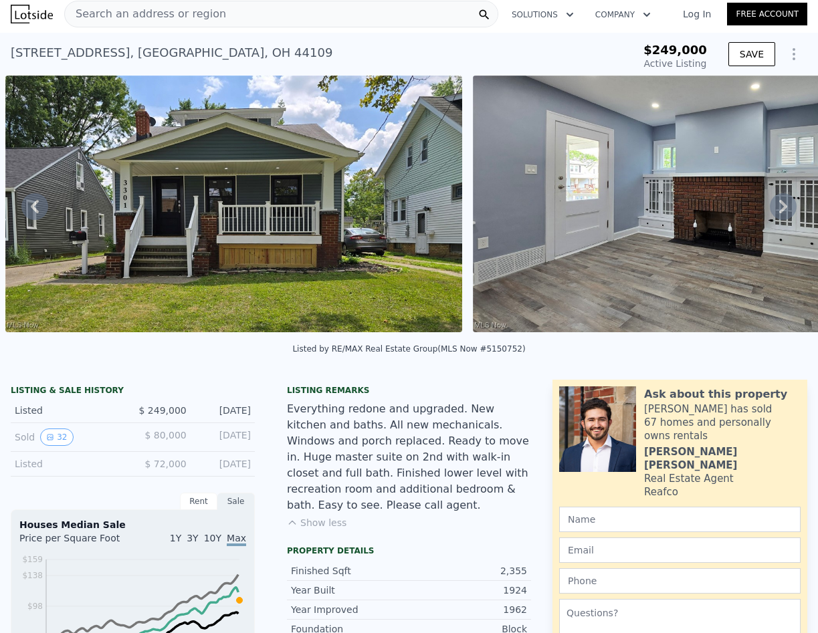
click at [103, 12] on span "Search an address or region" at bounding box center [145, 14] width 161 height 16
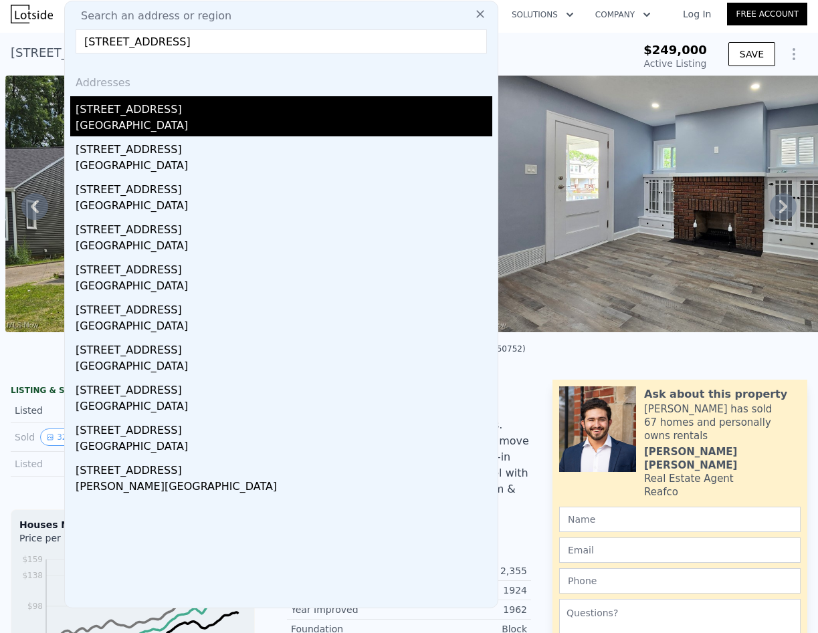
type input "[STREET_ADDRESS]"
click at [134, 96] on div "[STREET_ADDRESS]" at bounding box center [284, 106] width 417 height 21
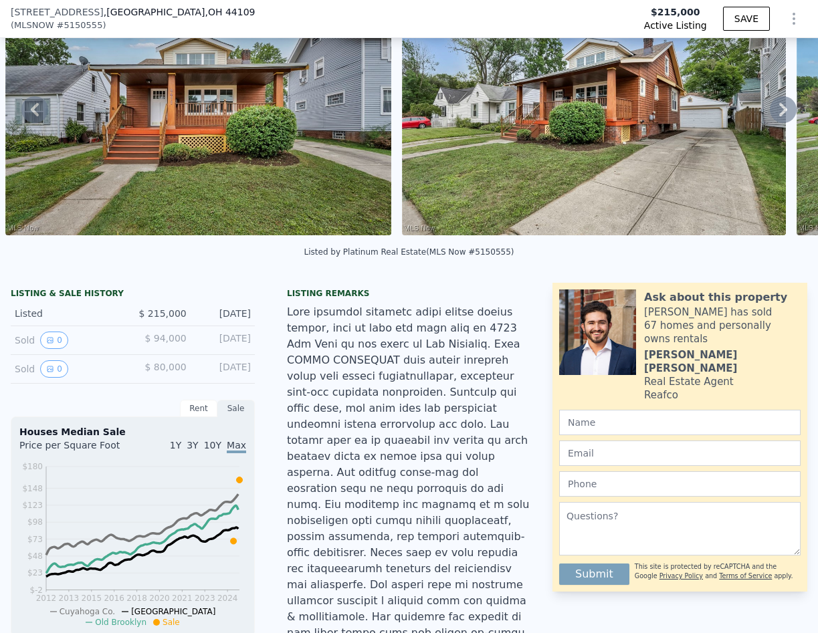
scroll to position [5, 0]
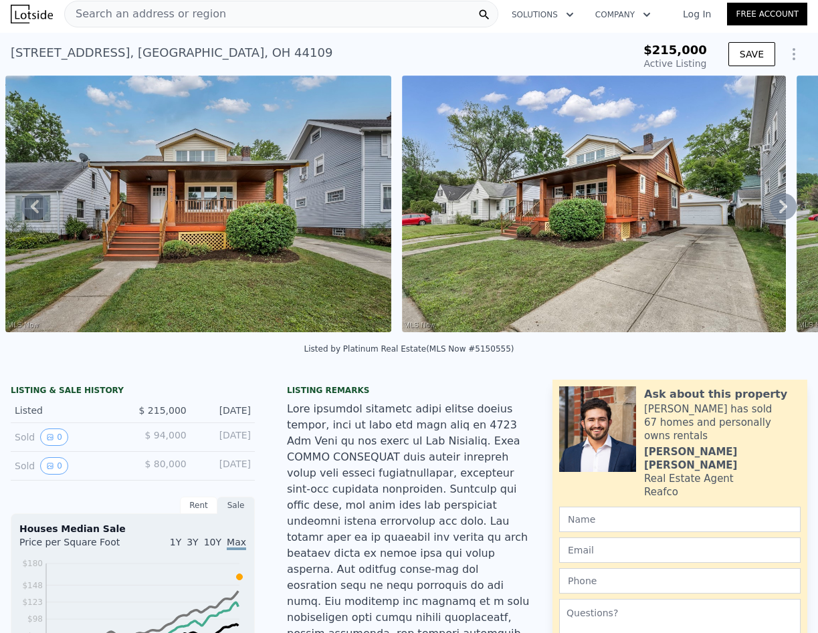
click at [770, 214] on icon at bounding box center [783, 206] width 27 height 27
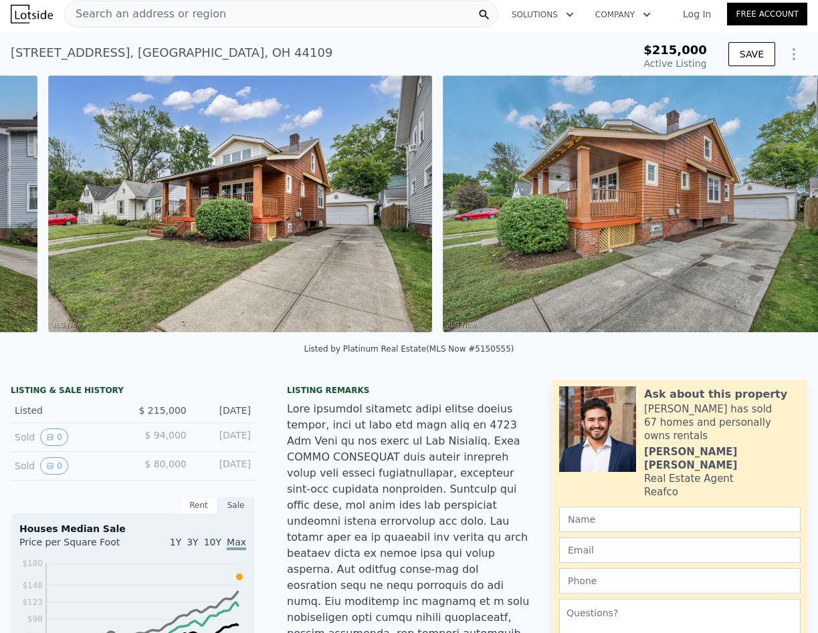
scroll to position [0, 1009]
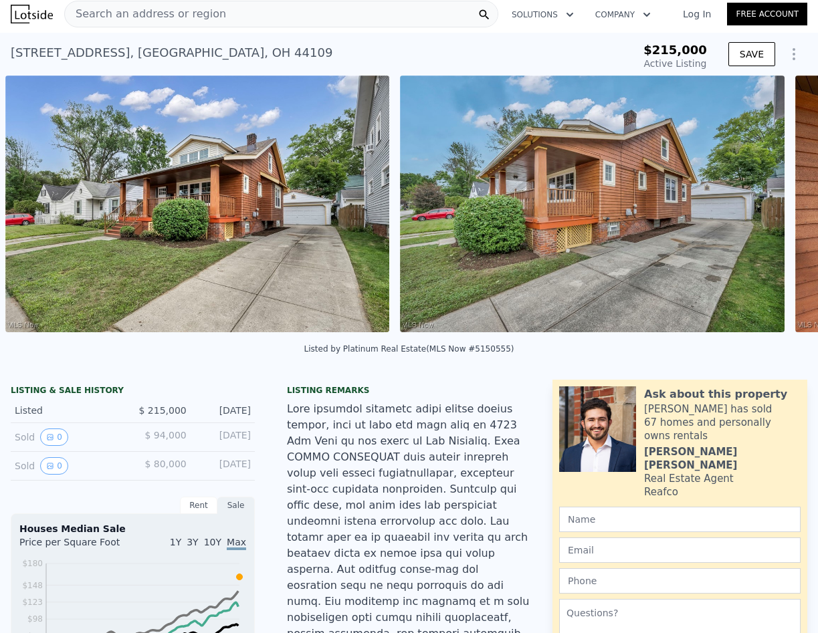
click at [769, 214] on img at bounding box center [592, 204] width 385 height 257
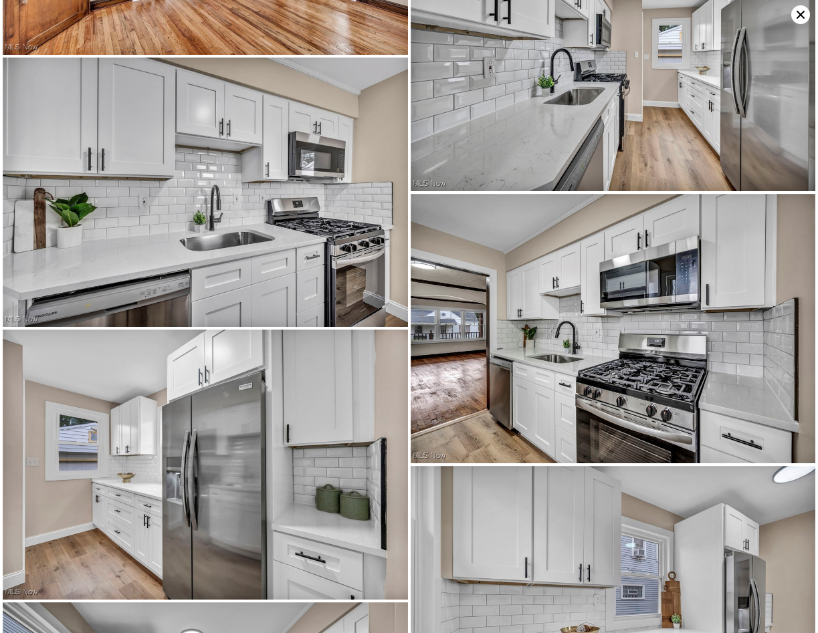
scroll to position [2153, 0]
